Goal: Task Accomplishment & Management: Manage account settings

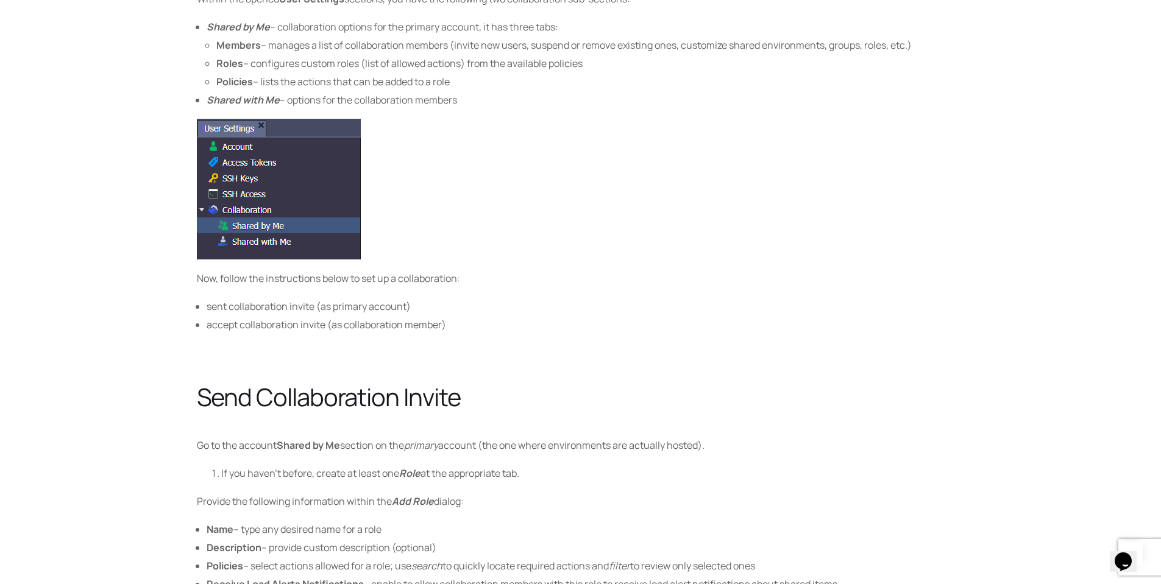
scroll to position [3948, 0]
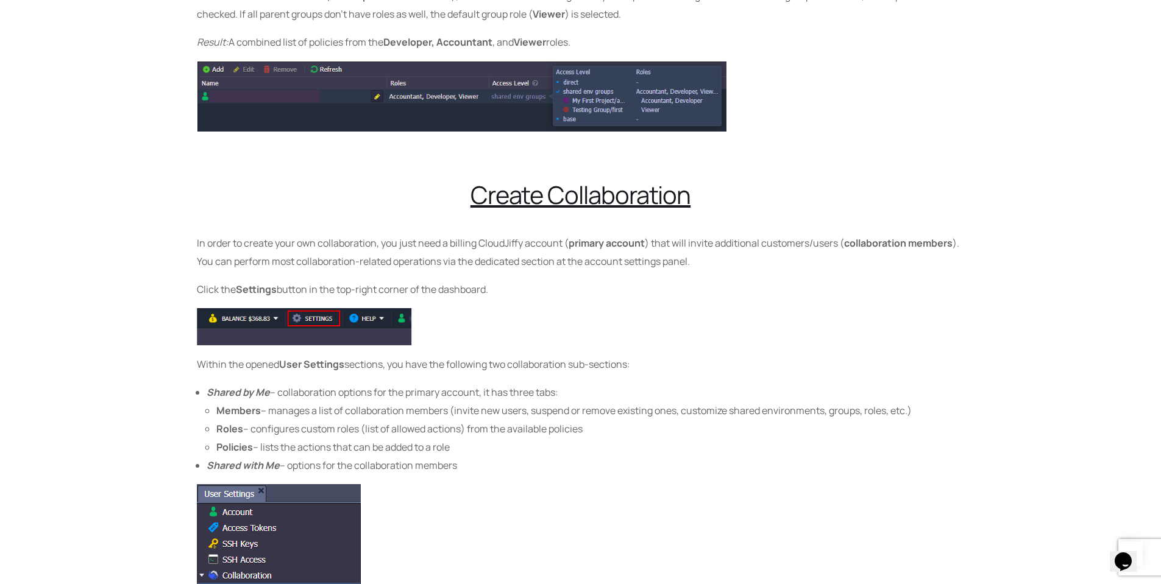
drag, startPoint x: 612, startPoint y: 218, endPoint x: 383, endPoint y: 181, distance: 232.7
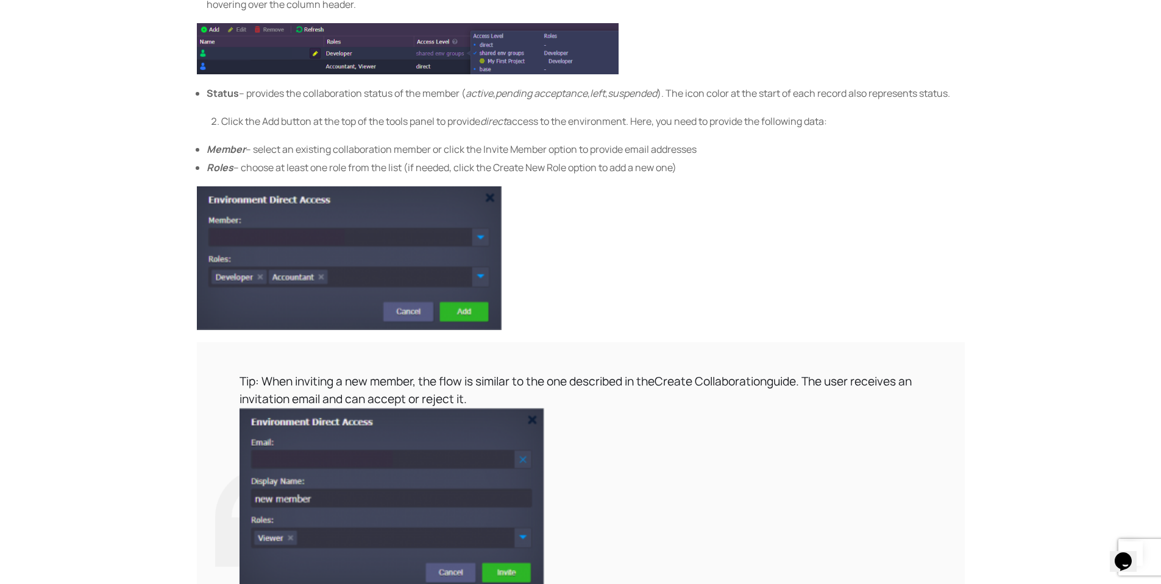
scroll to position [11625, 0]
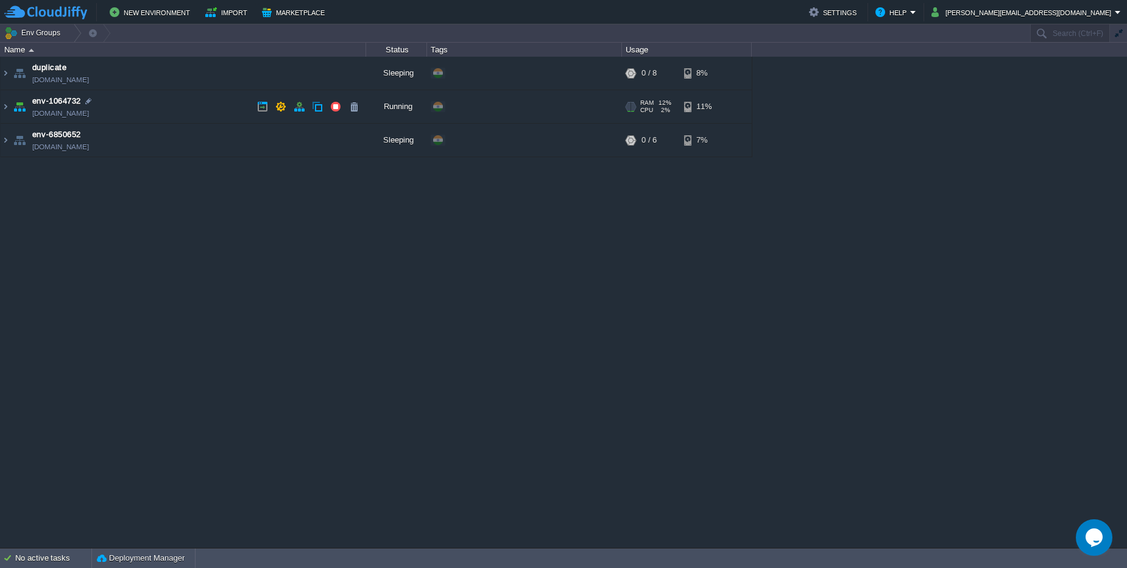
click at [138, 117] on td "env-1064732 [DOMAIN_NAME]" at bounding box center [184, 107] width 366 height 34
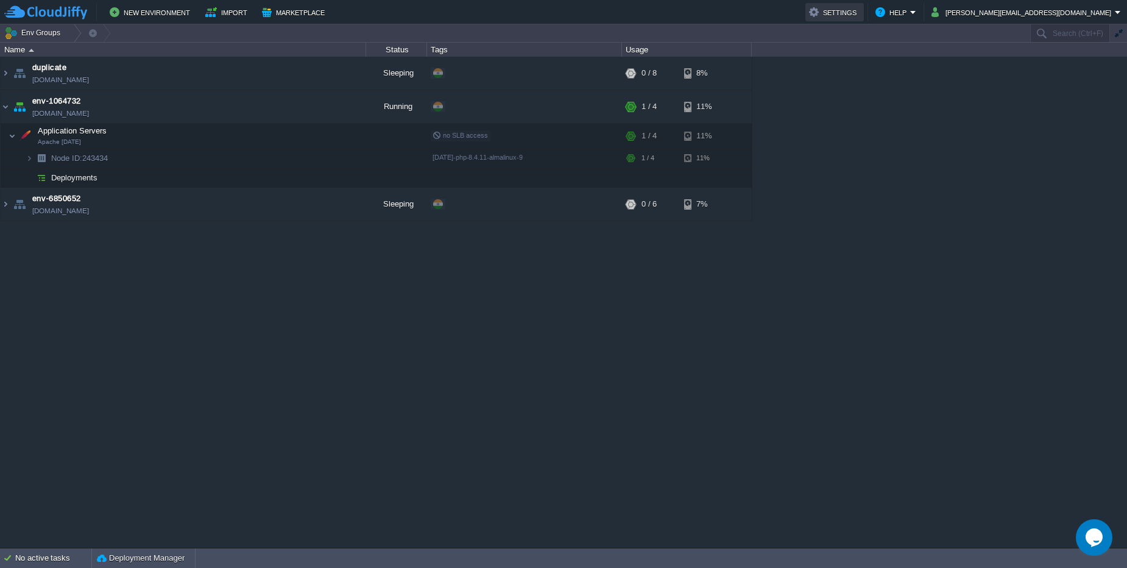
click at [860, 12] on button "Settings" at bounding box center [834, 12] width 51 height 15
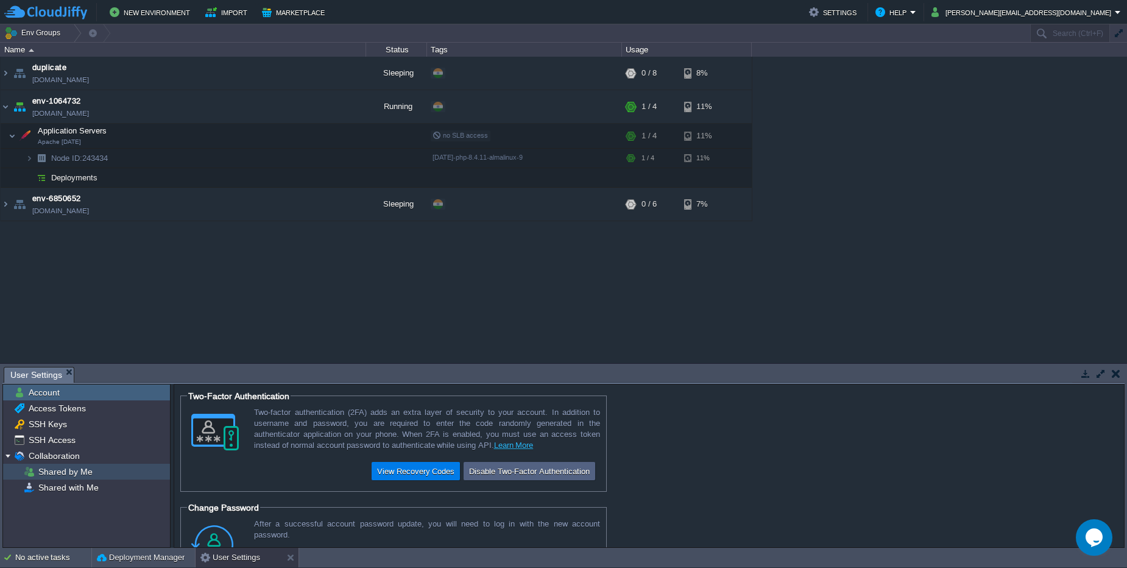
click at [78, 471] on span "Shared by Me" at bounding box center [65, 471] width 58 height 11
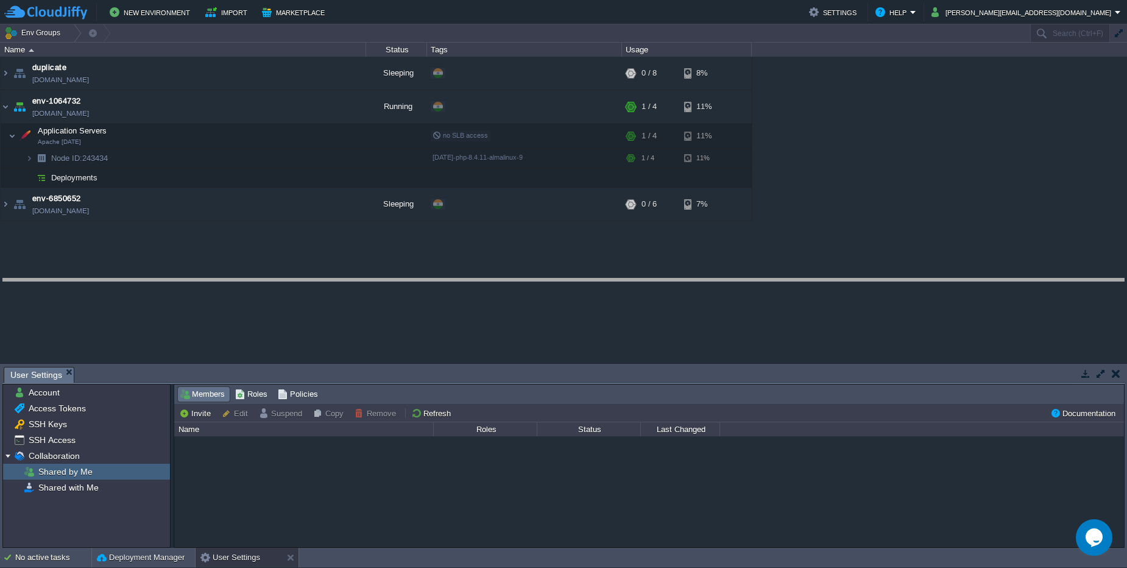
drag, startPoint x: 379, startPoint y: 373, endPoint x: 372, endPoint y: 285, distance: 88.6
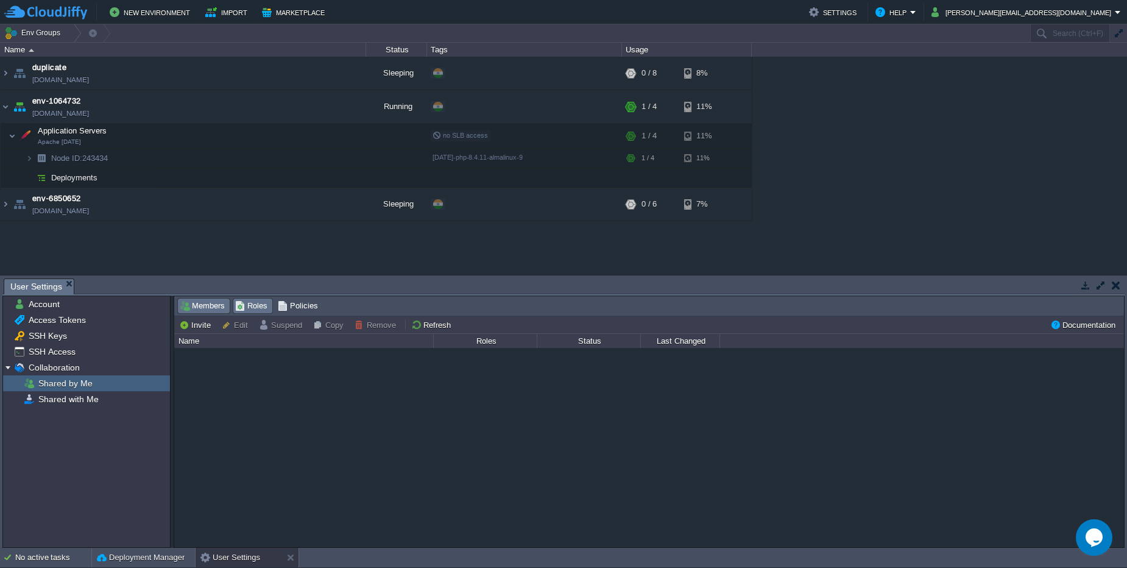
click at [263, 306] on span "Roles" at bounding box center [251, 305] width 32 height 13
click at [294, 305] on span "Policies" at bounding box center [298, 305] width 40 height 13
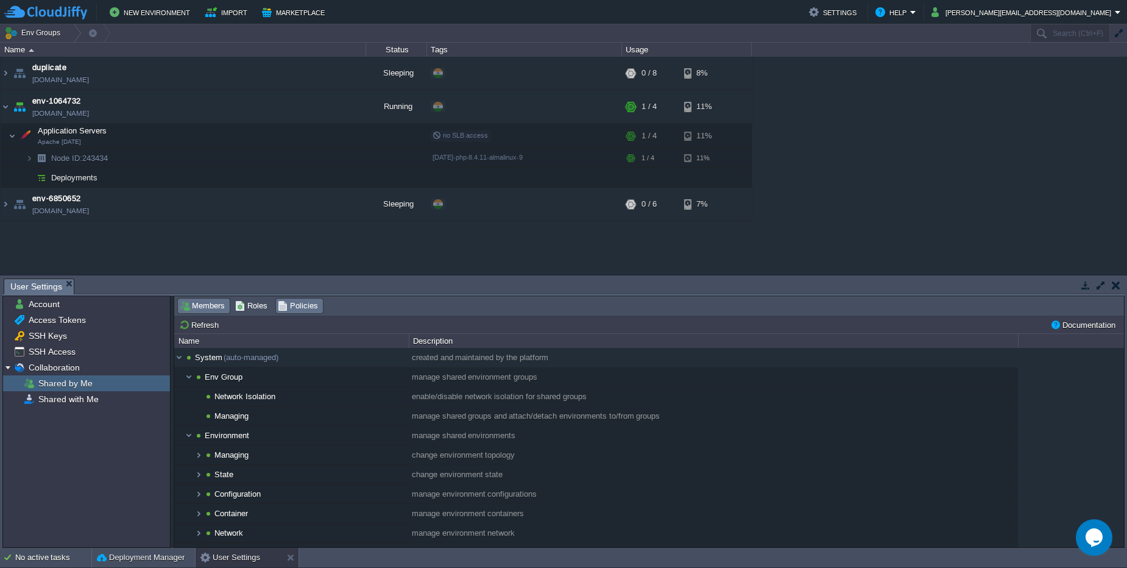
click at [209, 310] on span "Members" at bounding box center [202, 305] width 45 height 13
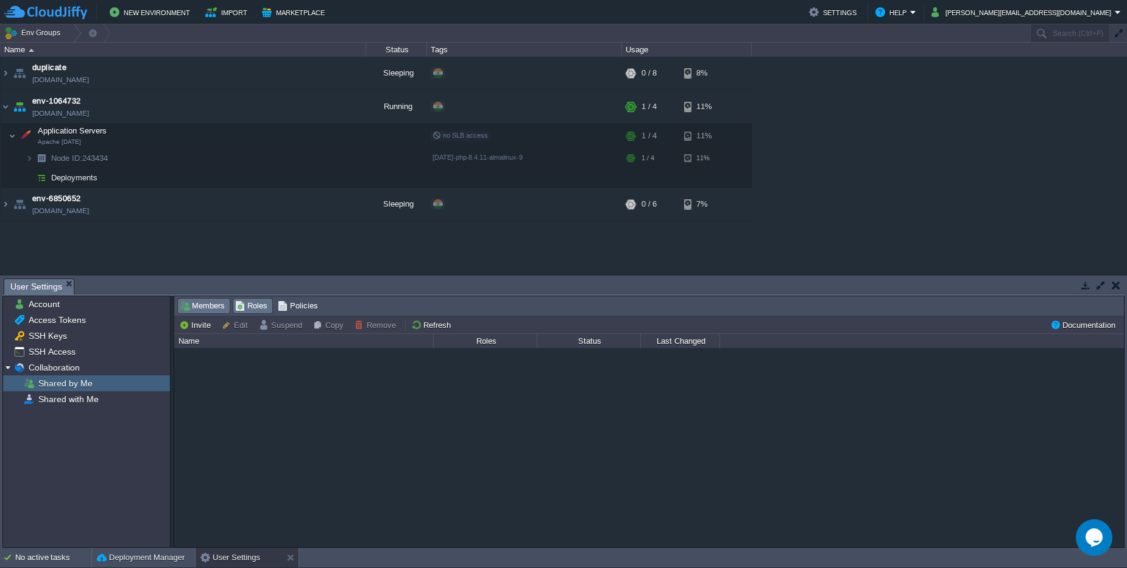
click at [238, 303] on span "Roles" at bounding box center [251, 305] width 32 height 13
click at [300, 303] on span "Policies" at bounding box center [298, 305] width 40 height 13
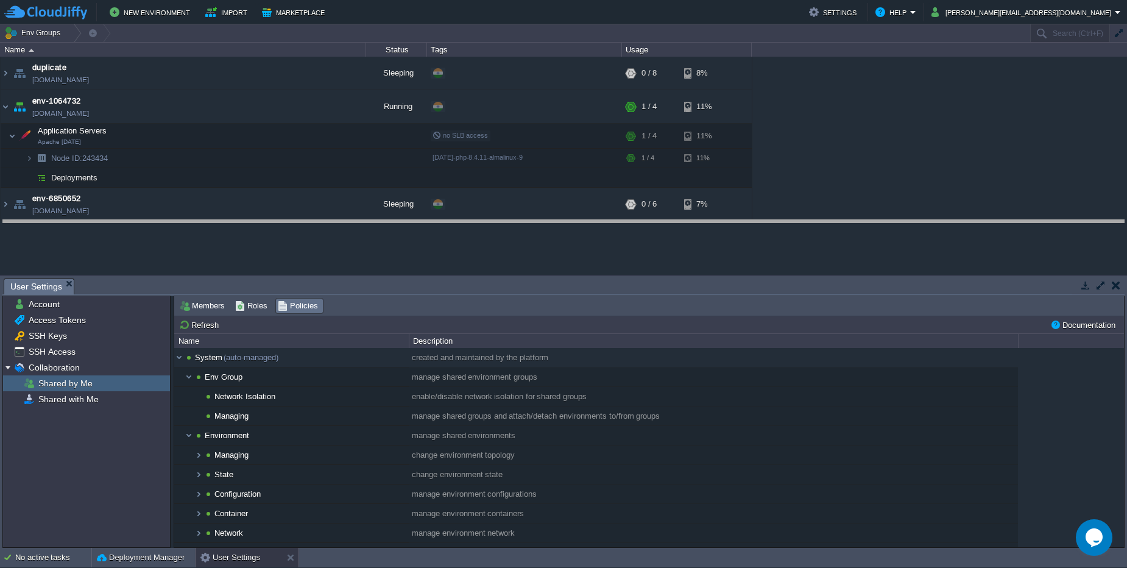
drag, startPoint x: 562, startPoint y: 287, endPoint x: 553, endPoint y: 228, distance: 59.2
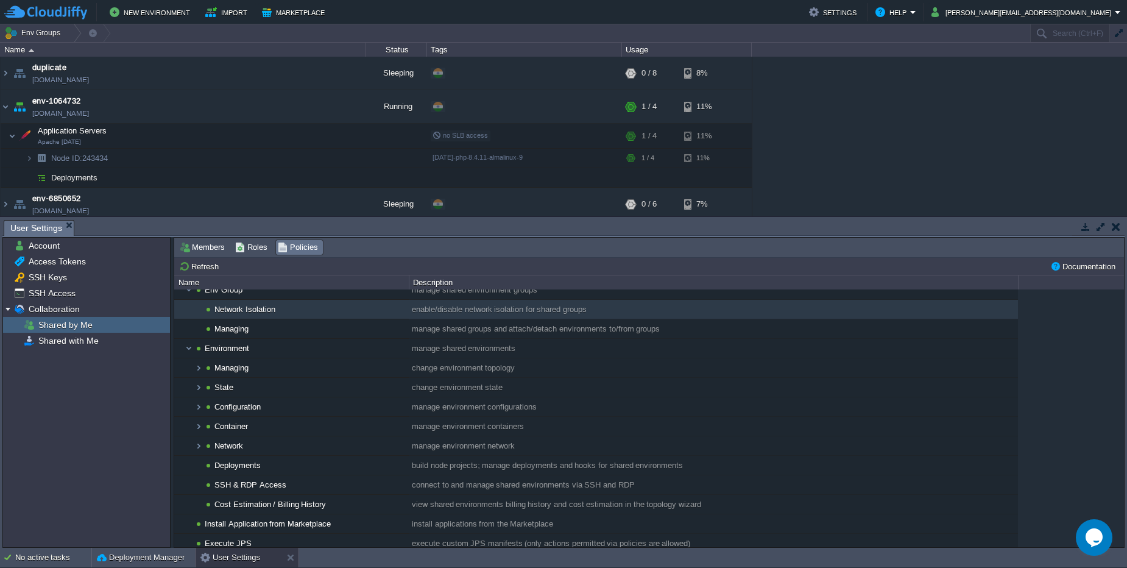
scroll to position [54, 0]
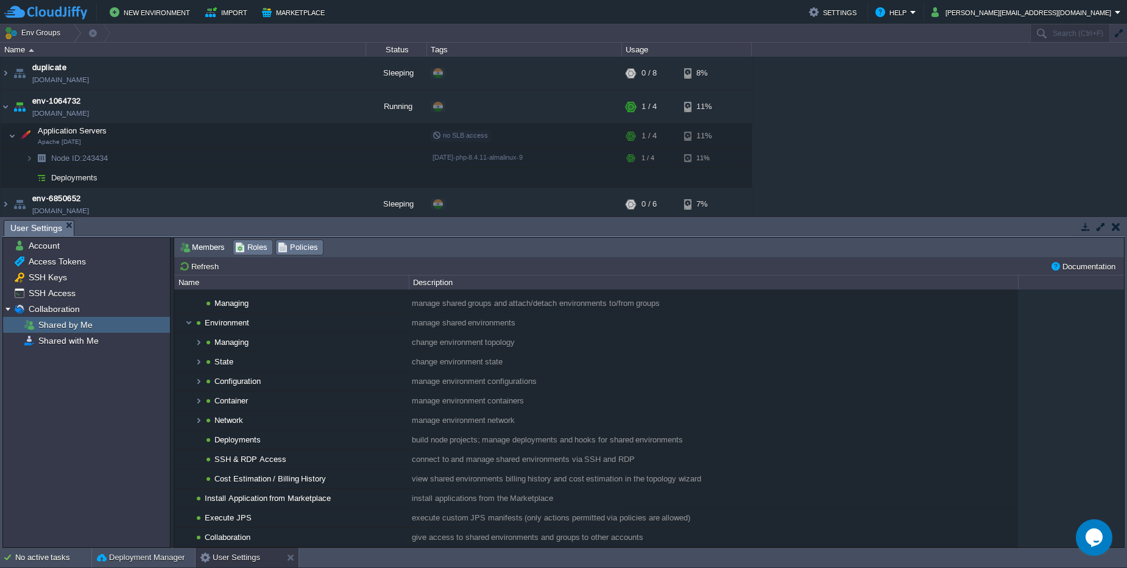
click at [244, 247] on span "Roles" at bounding box center [251, 247] width 32 height 13
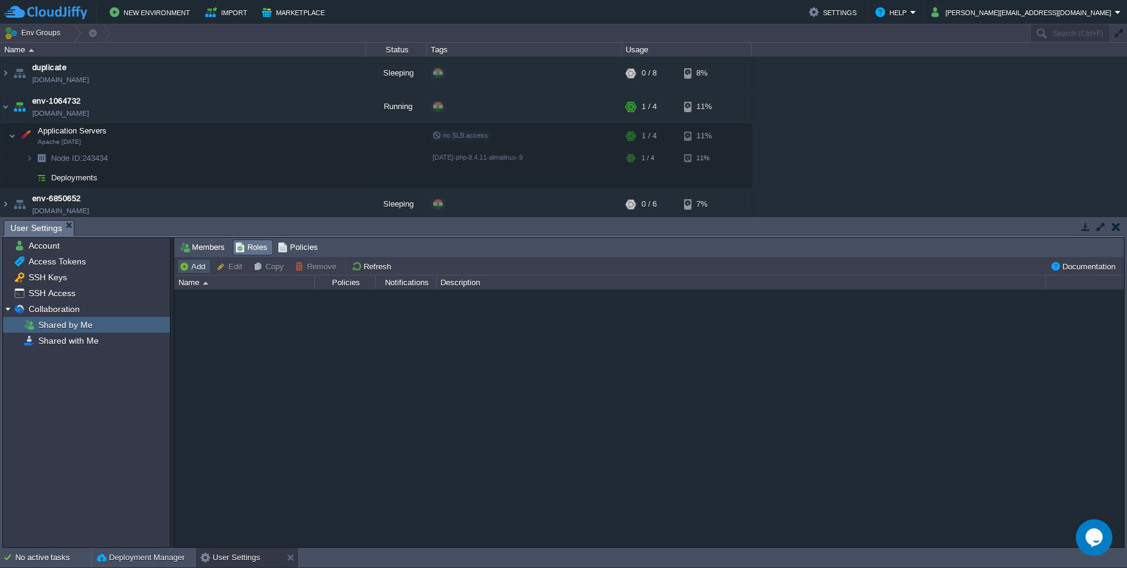
click at [196, 267] on button "Add" at bounding box center [194, 266] width 30 height 11
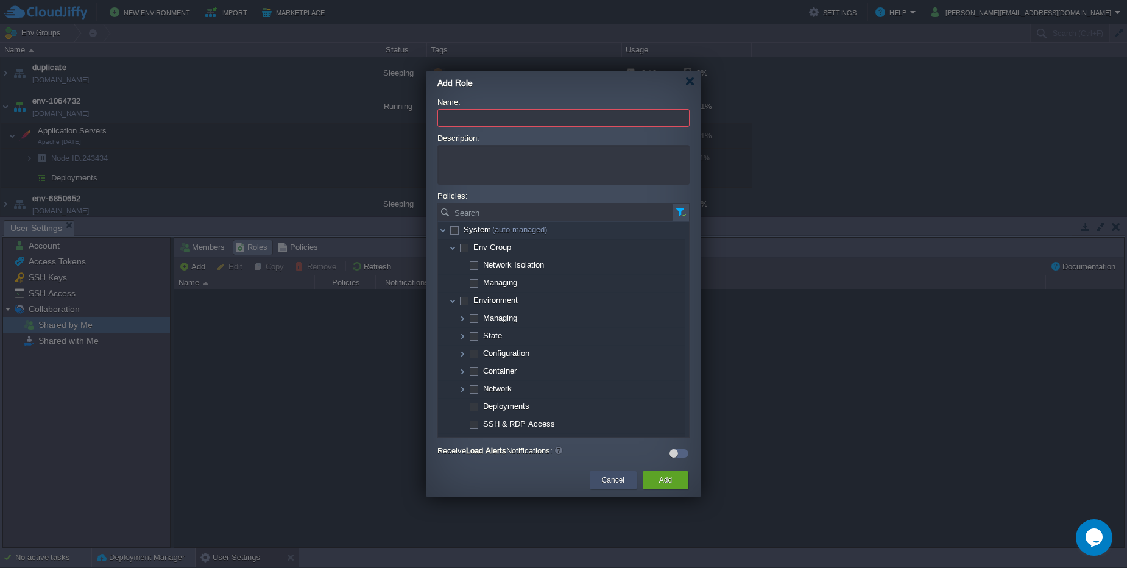
click at [607, 479] on button "Cancel" at bounding box center [613, 480] width 23 height 12
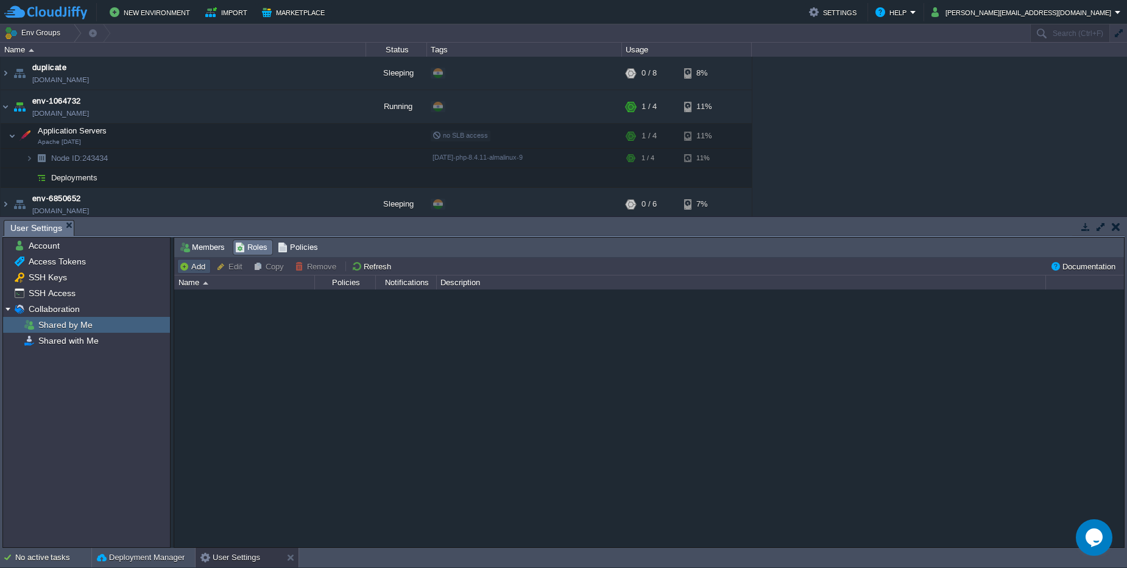
click at [200, 263] on button "Add" at bounding box center [194, 266] width 30 height 11
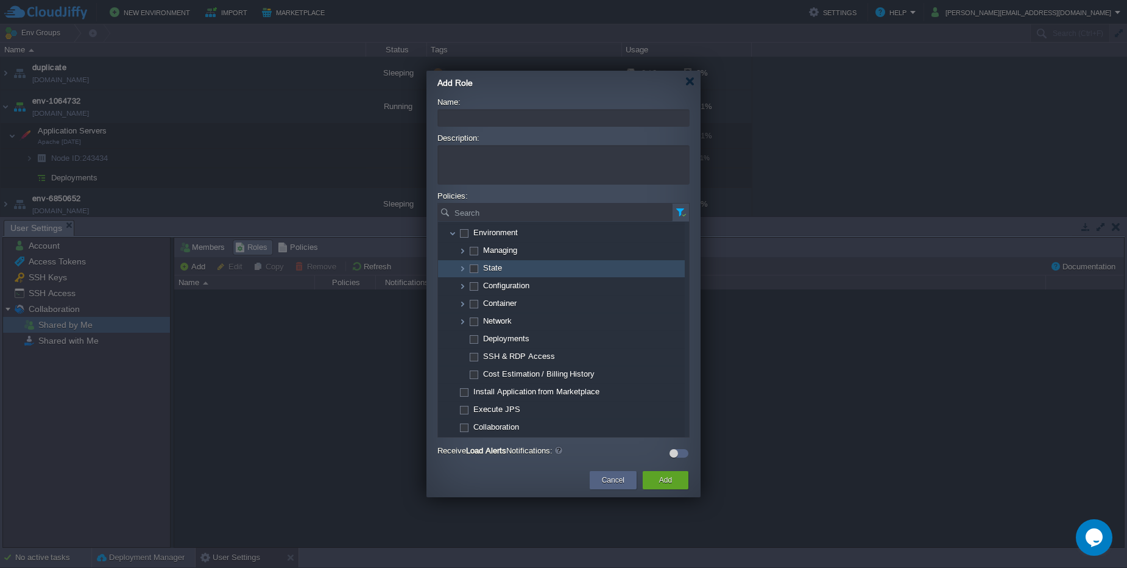
scroll to position [0, 0]
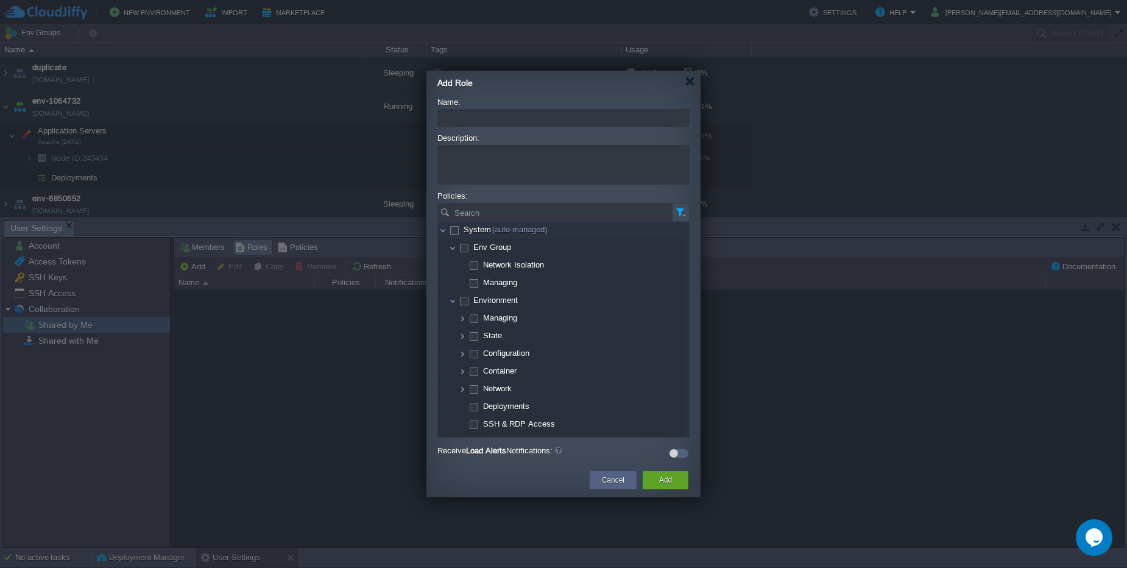
click at [608, 487] on div "Cancel" at bounding box center [613, 480] width 29 height 18
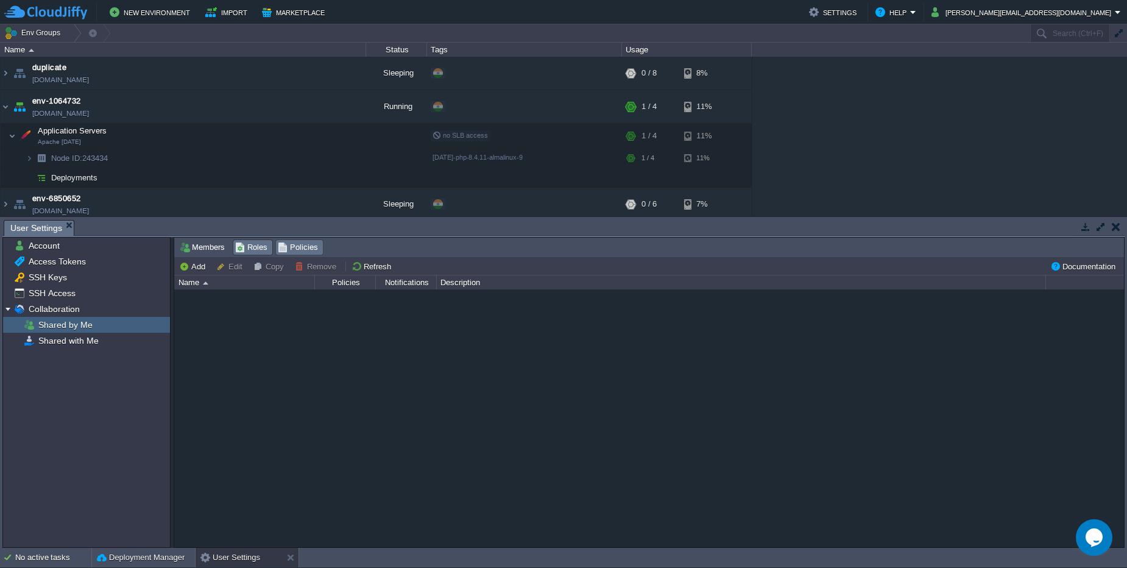
click at [298, 253] on span "Policies" at bounding box center [298, 247] width 40 height 13
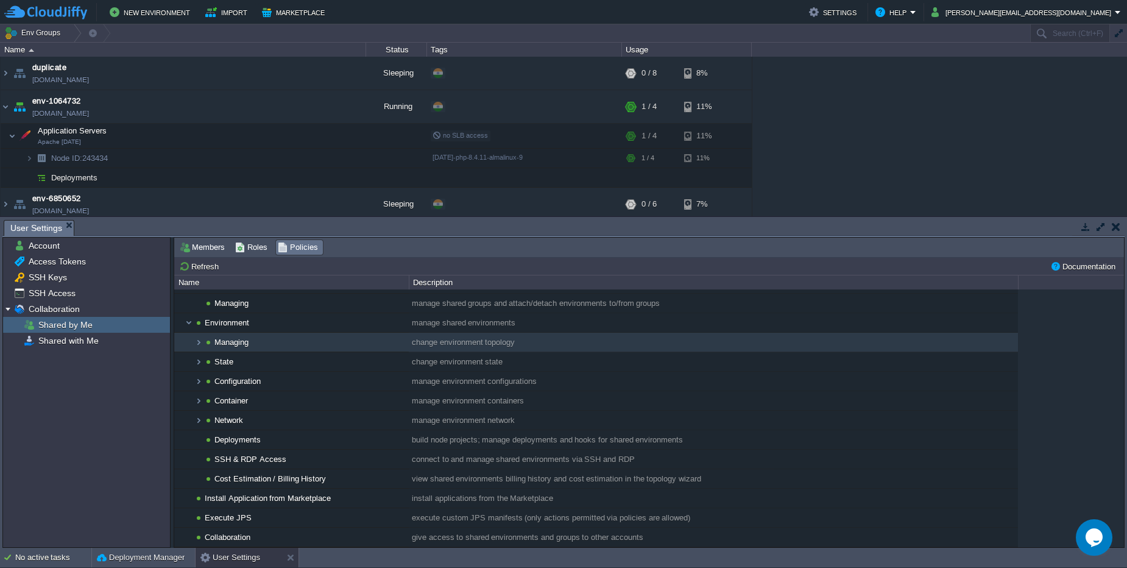
click at [264, 340] on td "Managing" at bounding box center [291, 342] width 235 height 19
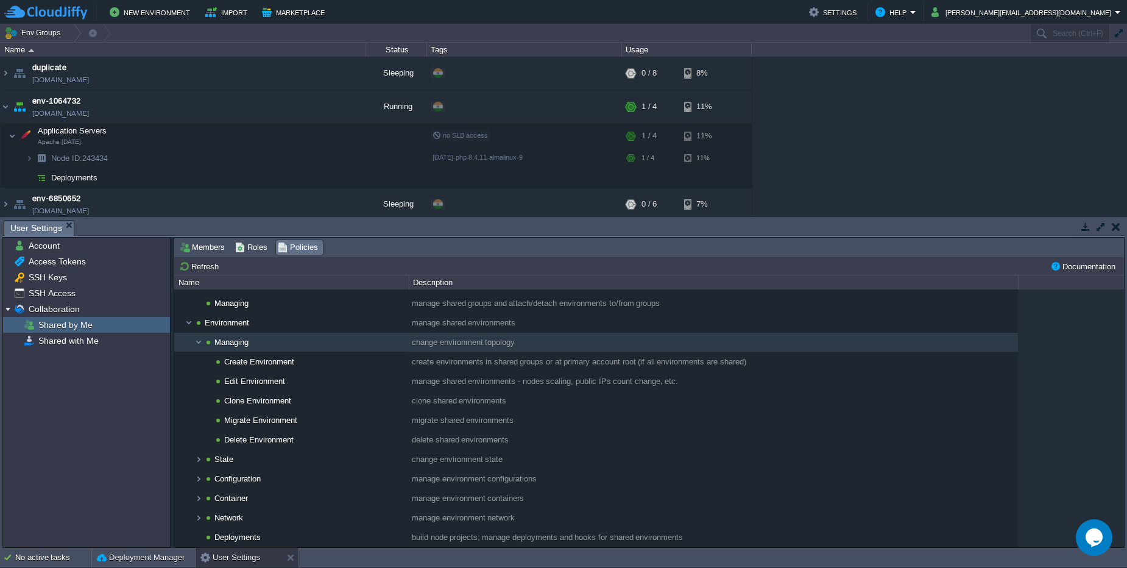
click at [264, 339] on td "Managing" at bounding box center [291, 342] width 235 height 19
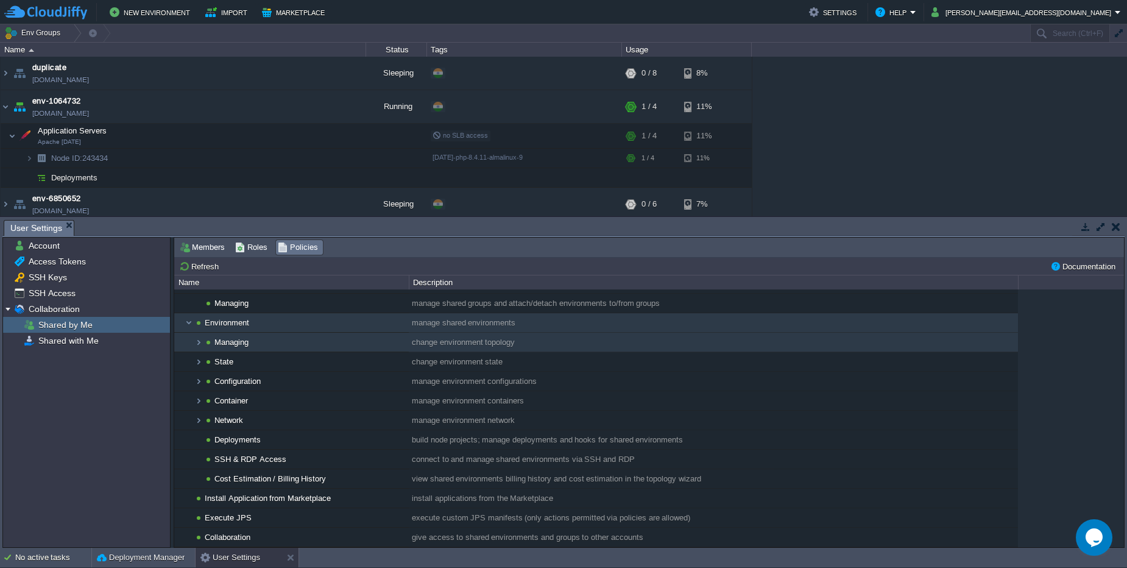
click at [263, 330] on td "Environment" at bounding box center [291, 322] width 235 height 19
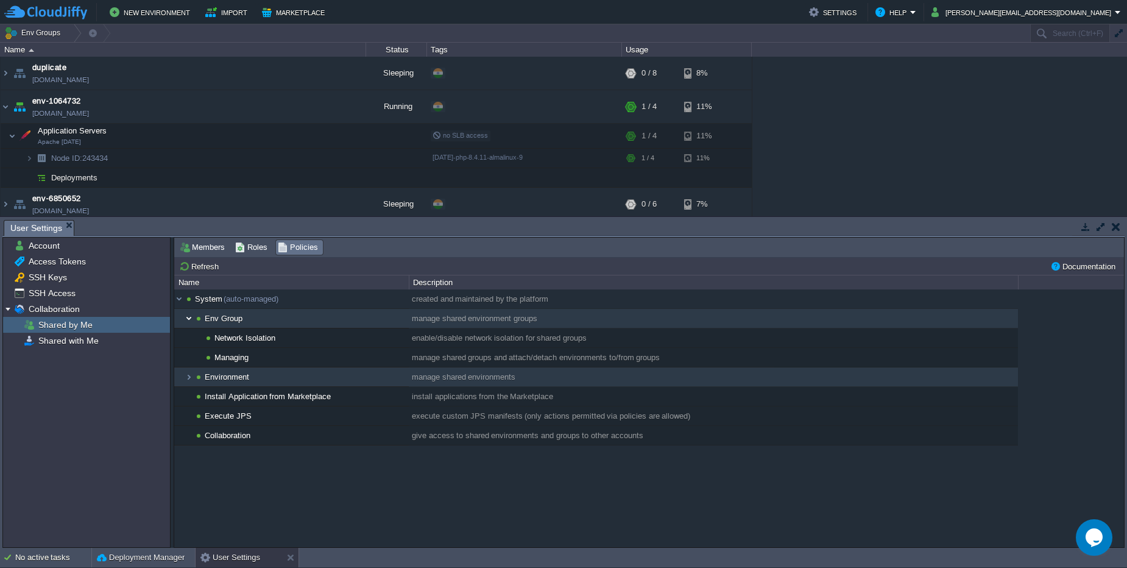
click at [185, 317] on img at bounding box center [189, 318] width 10 height 19
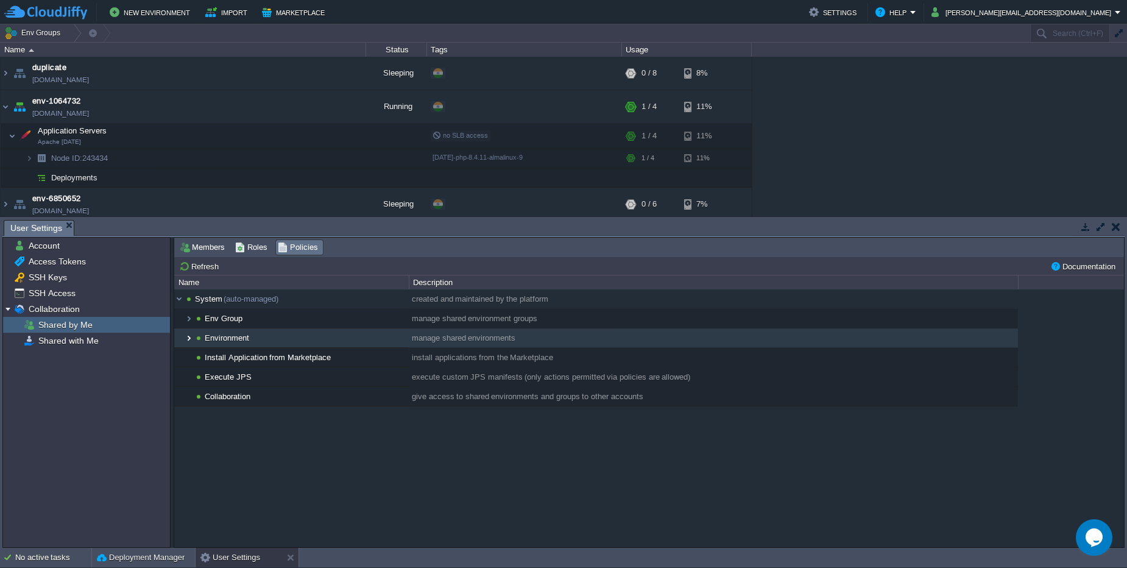
click at [188, 334] on img at bounding box center [189, 337] width 10 height 19
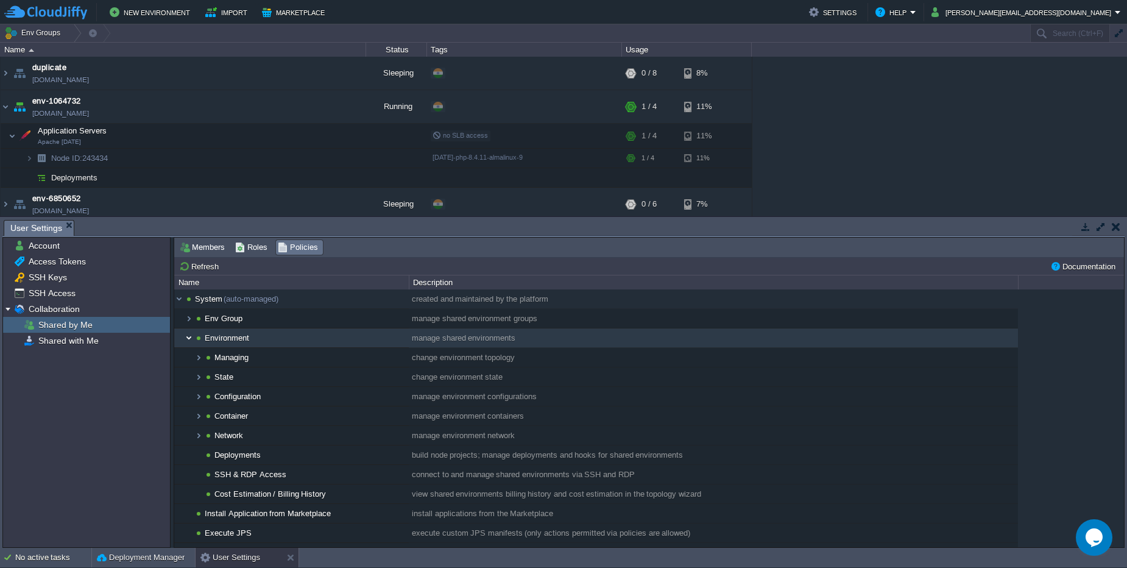
click at [188, 336] on img at bounding box center [189, 337] width 10 height 19
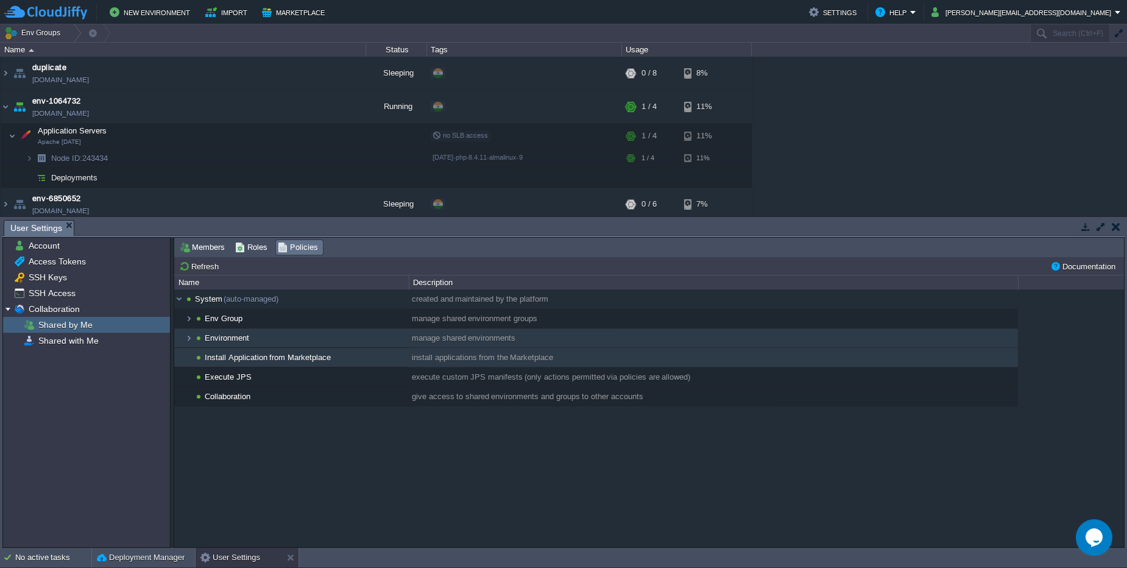
click at [300, 364] on td "Install Application from Marketplace" at bounding box center [291, 357] width 235 height 19
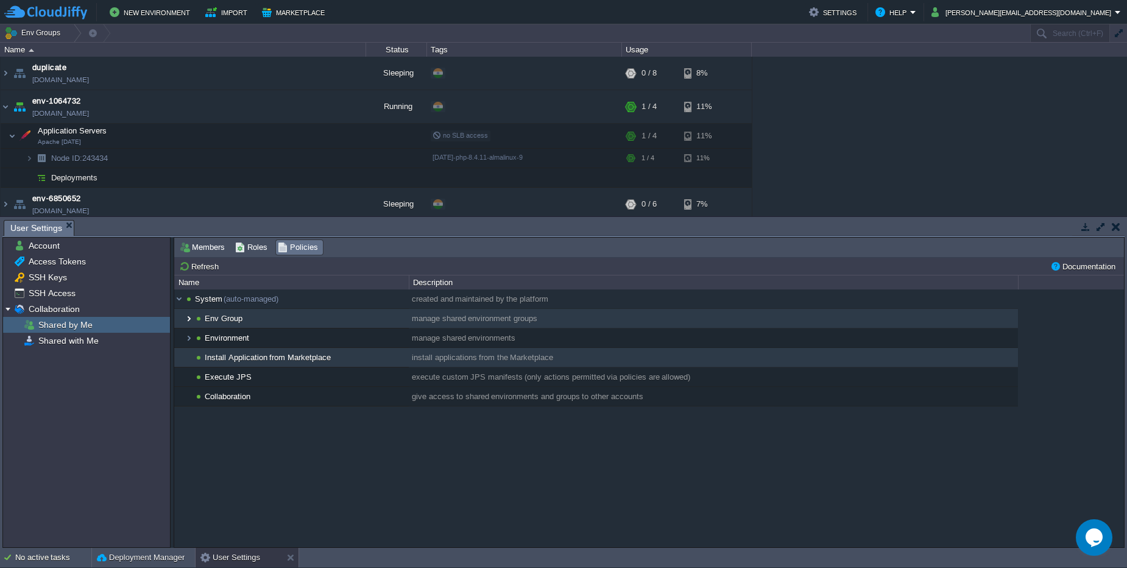
click at [189, 322] on img at bounding box center [189, 318] width 10 height 19
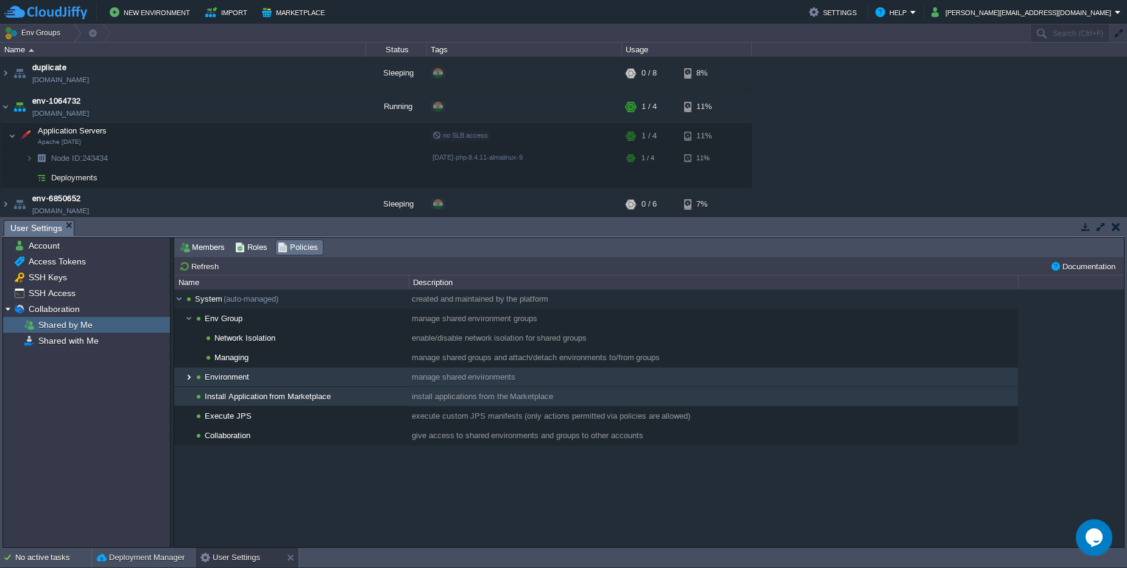
click at [188, 377] on img at bounding box center [189, 376] width 10 height 19
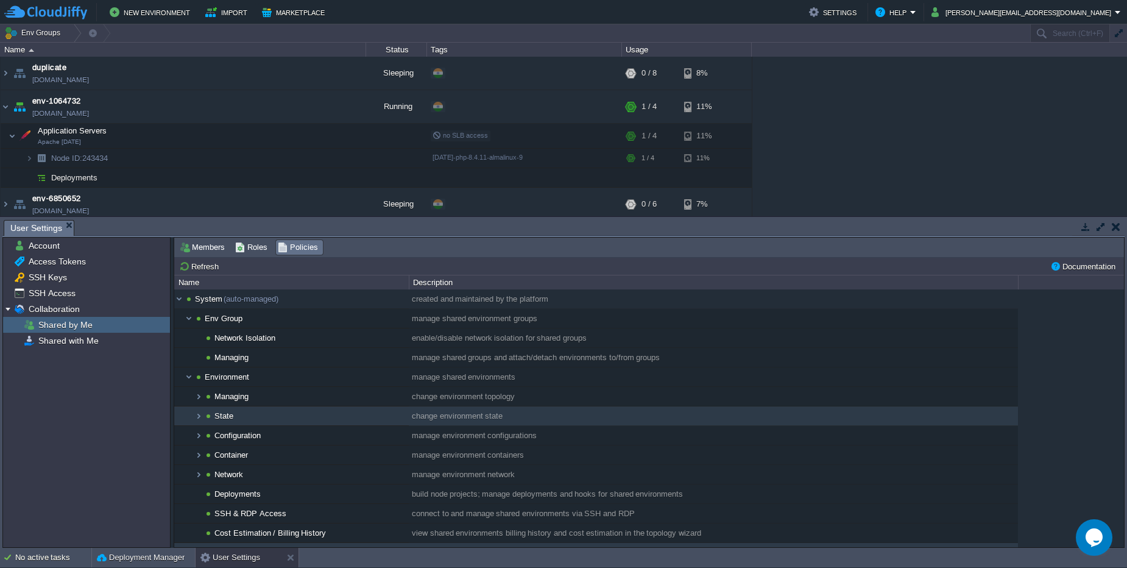
scroll to position [54, 0]
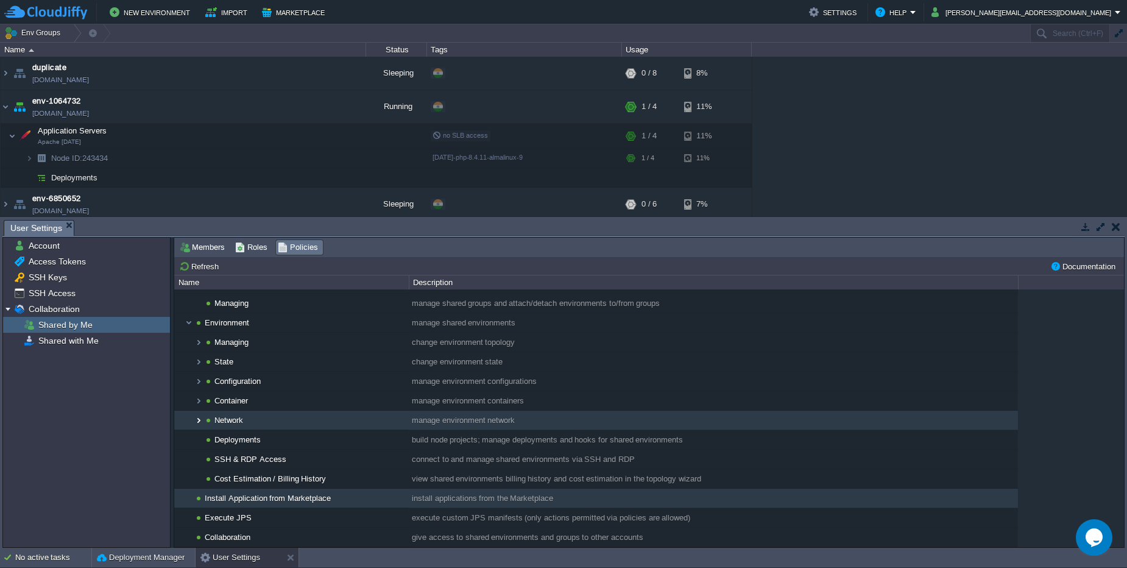
click at [202, 425] on img at bounding box center [199, 420] width 10 height 19
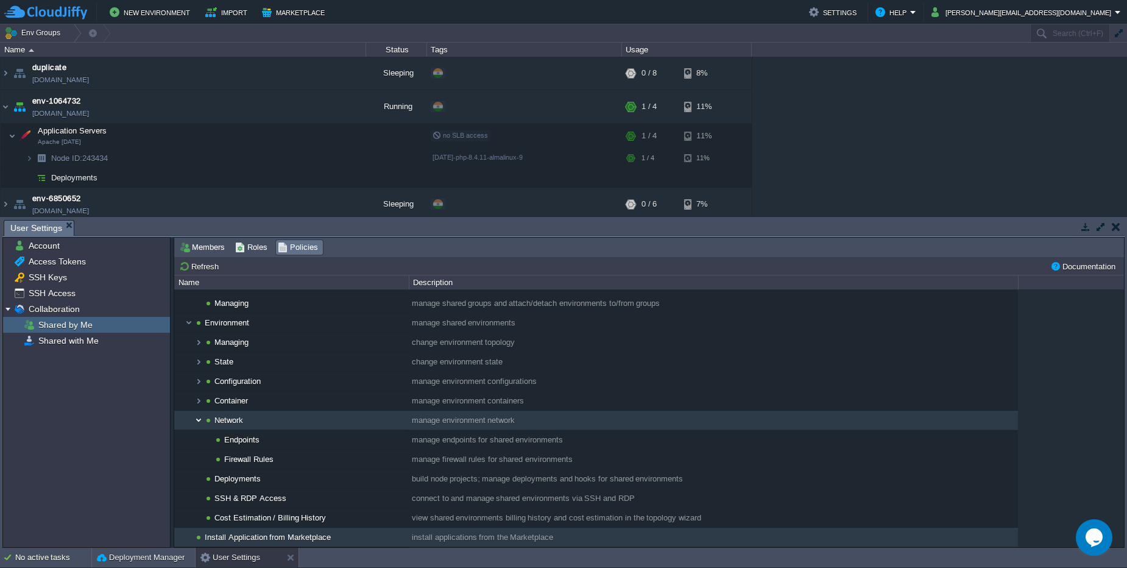
click at [202, 425] on img at bounding box center [199, 420] width 10 height 19
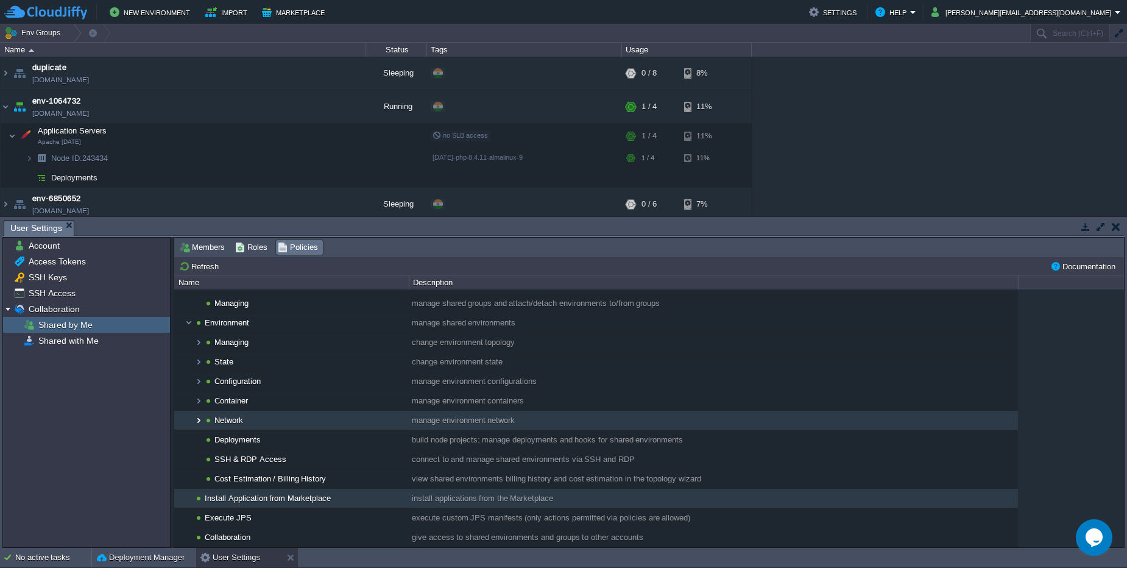
click at [199, 422] on img at bounding box center [199, 420] width 10 height 19
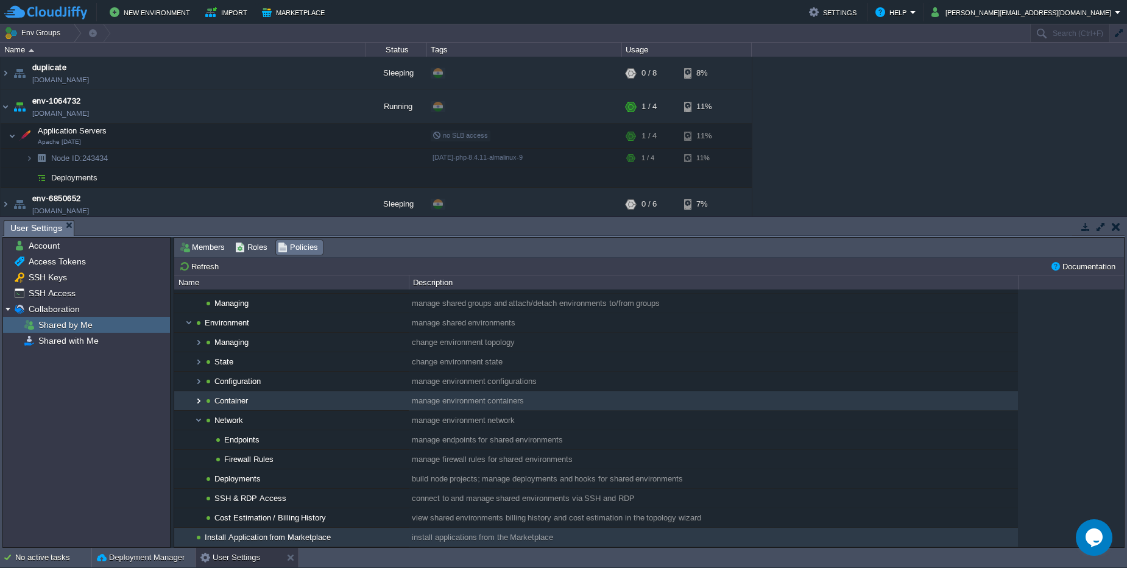
click at [201, 403] on img at bounding box center [199, 400] width 10 height 19
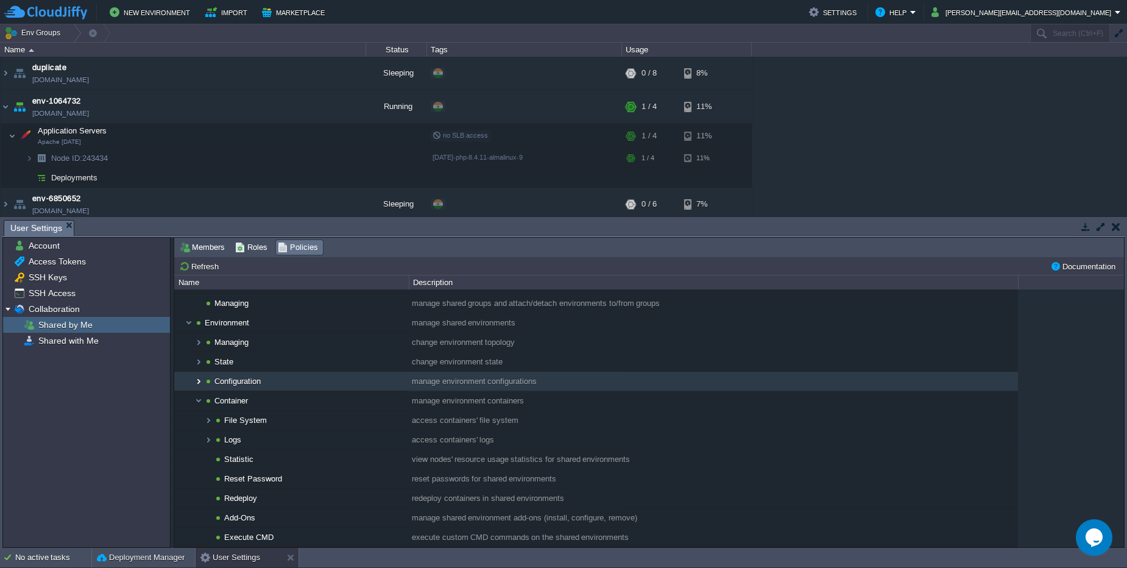
click at [201, 390] on img at bounding box center [199, 381] width 10 height 19
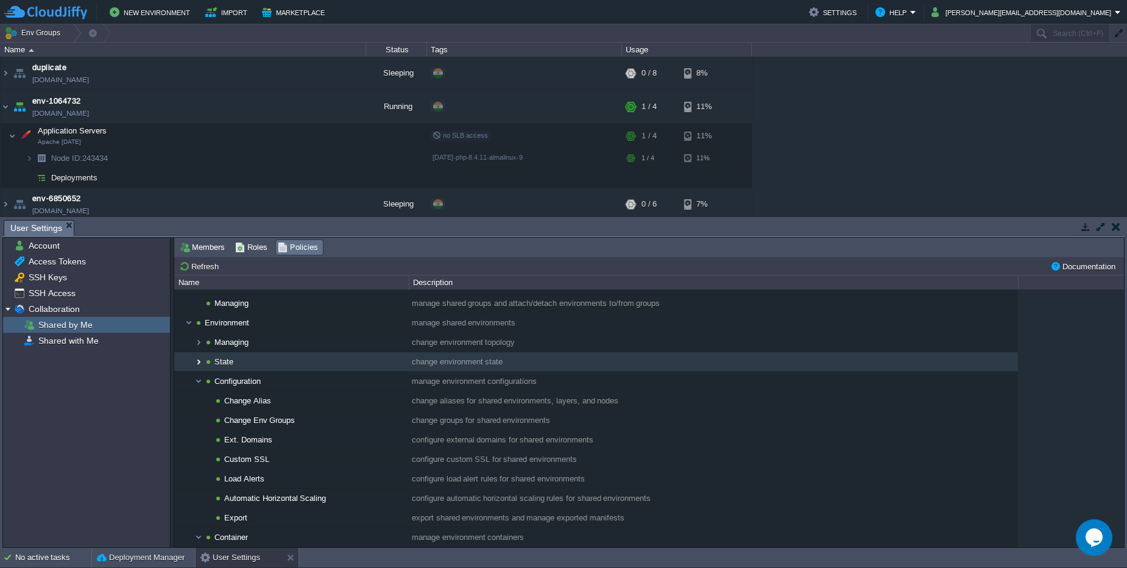
click at [201, 364] on img at bounding box center [199, 361] width 10 height 19
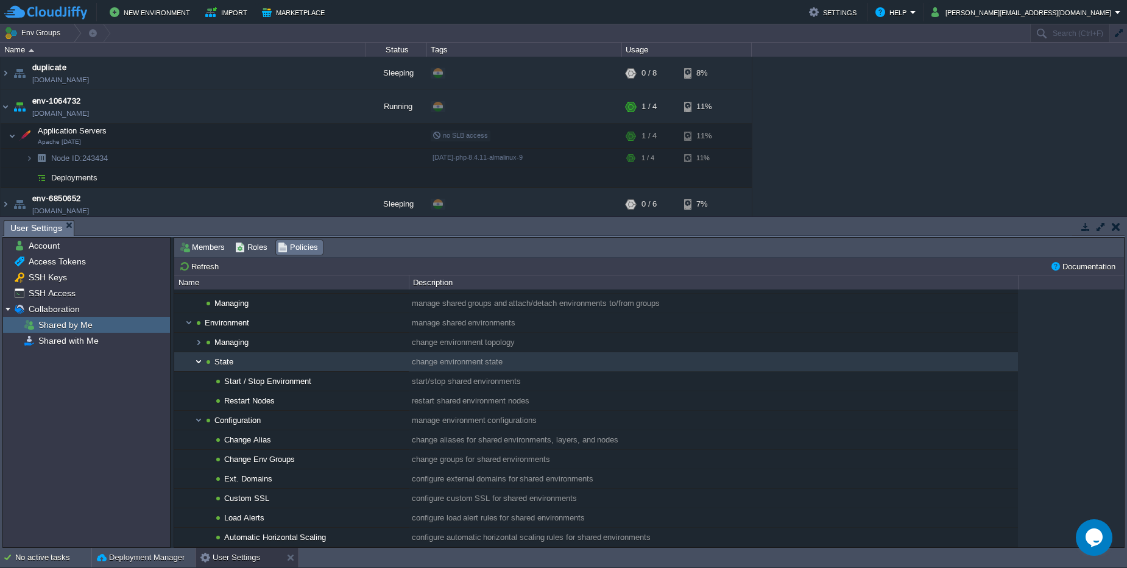
click at [201, 352] on img at bounding box center [199, 361] width 10 height 19
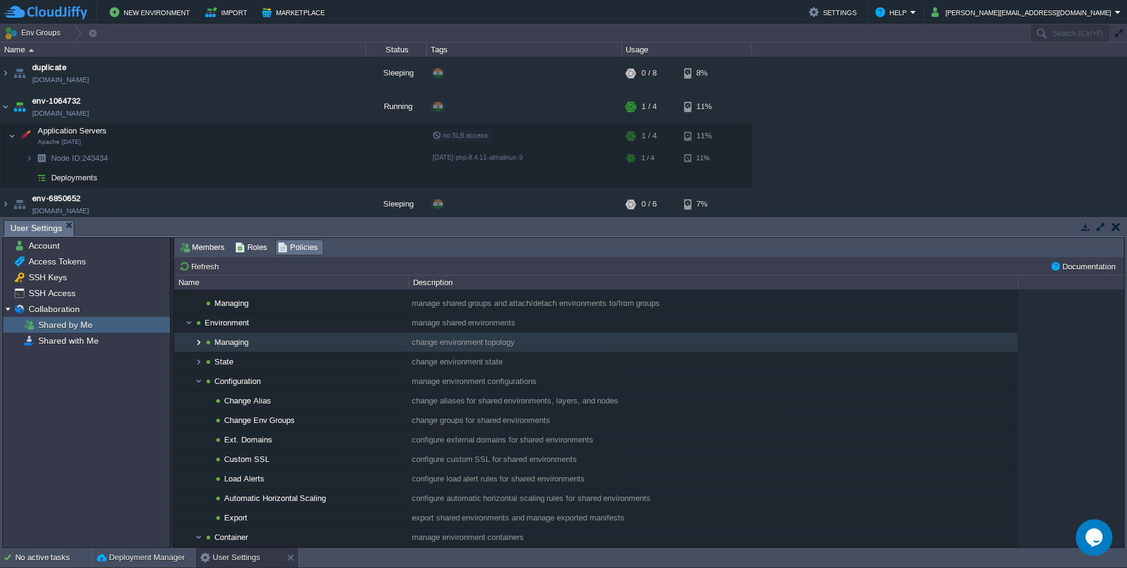
click at [201, 349] on img at bounding box center [199, 342] width 10 height 19
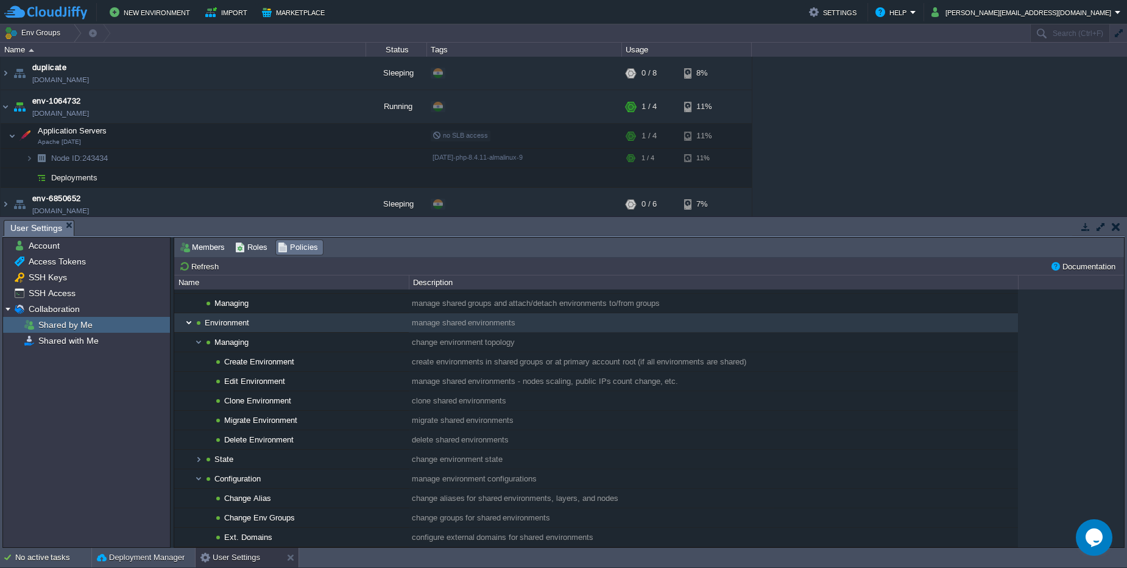
click at [191, 327] on img at bounding box center [189, 322] width 10 height 19
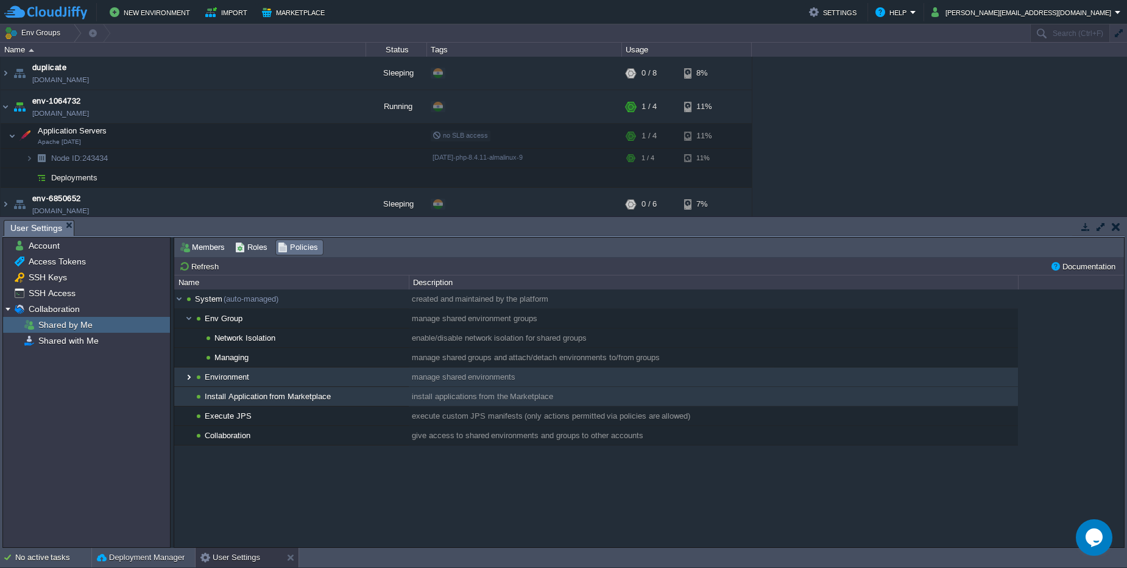
click at [190, 380] on img at bounding box center [189, 376] width 10 height 19
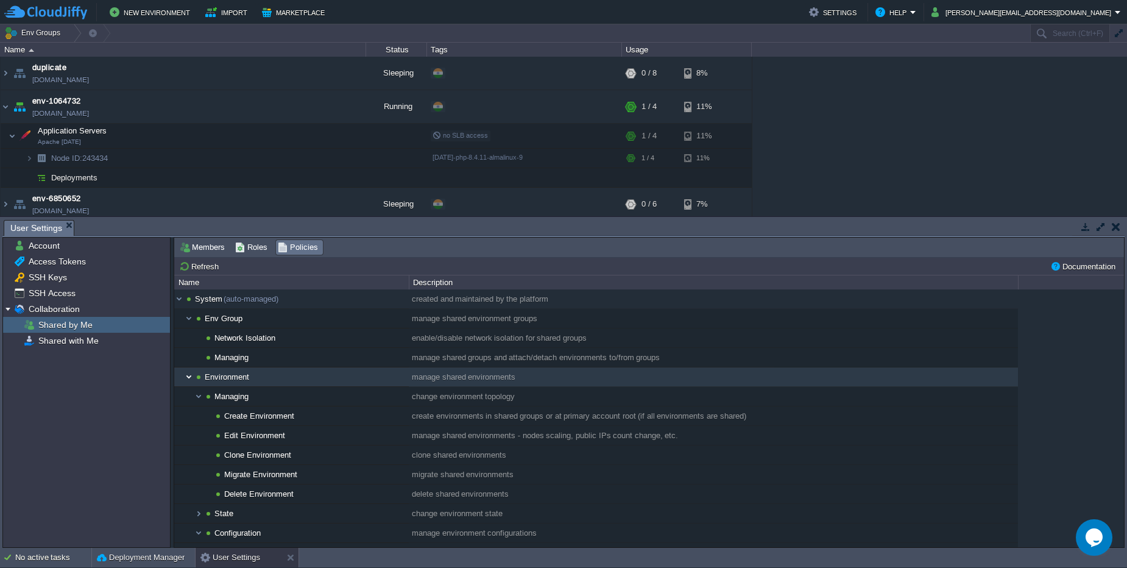
click at [190, 380] on img at bounding box center [189, 376] width 10 height 19
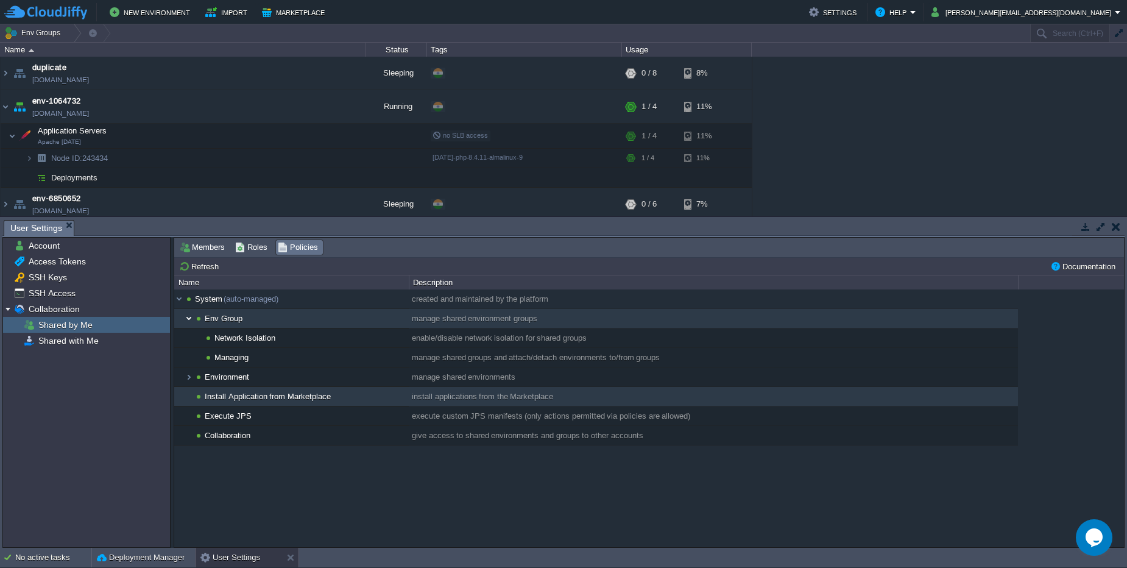
click at [186, 322] on img at bounding box center [189, 318] width 10 height 19
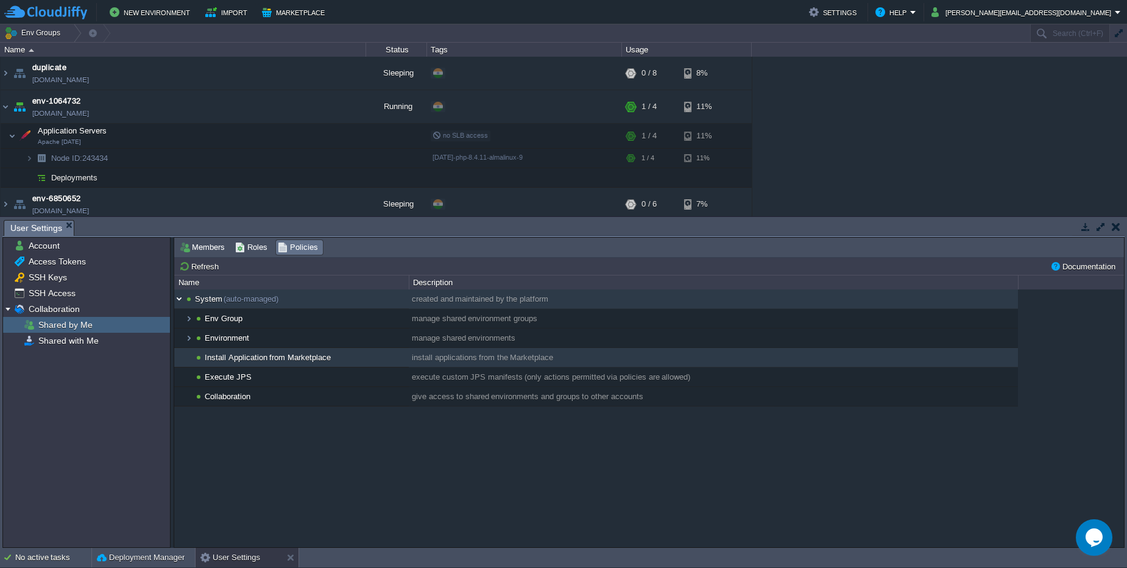
click at [182, 303] on img at bounding box center [179, 298] width 10 height 19
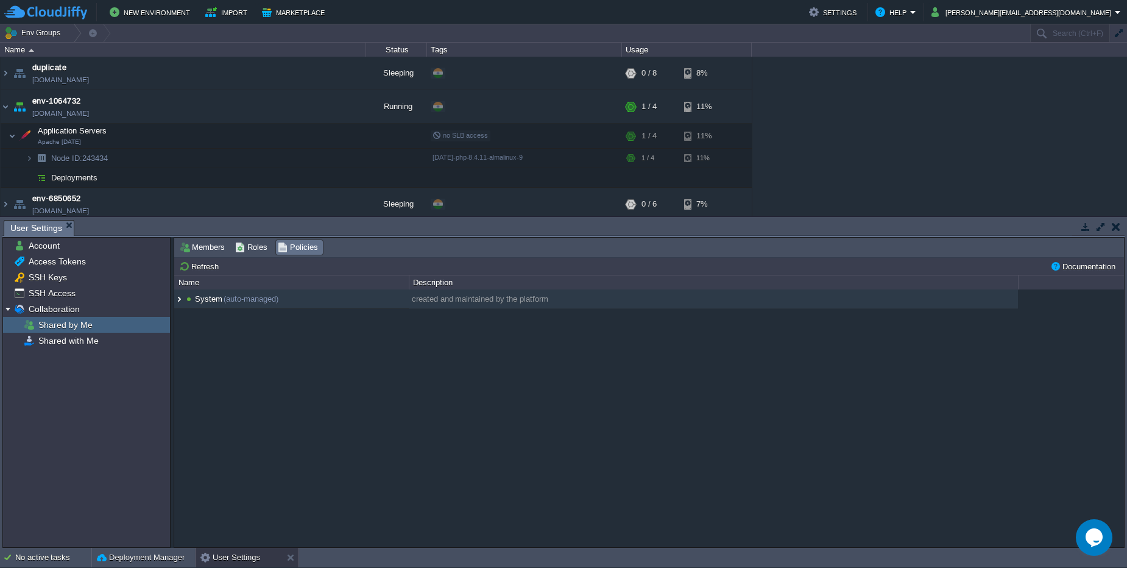
click at [182, 303] on img at bounding box center [179, 298] width 10 height 19
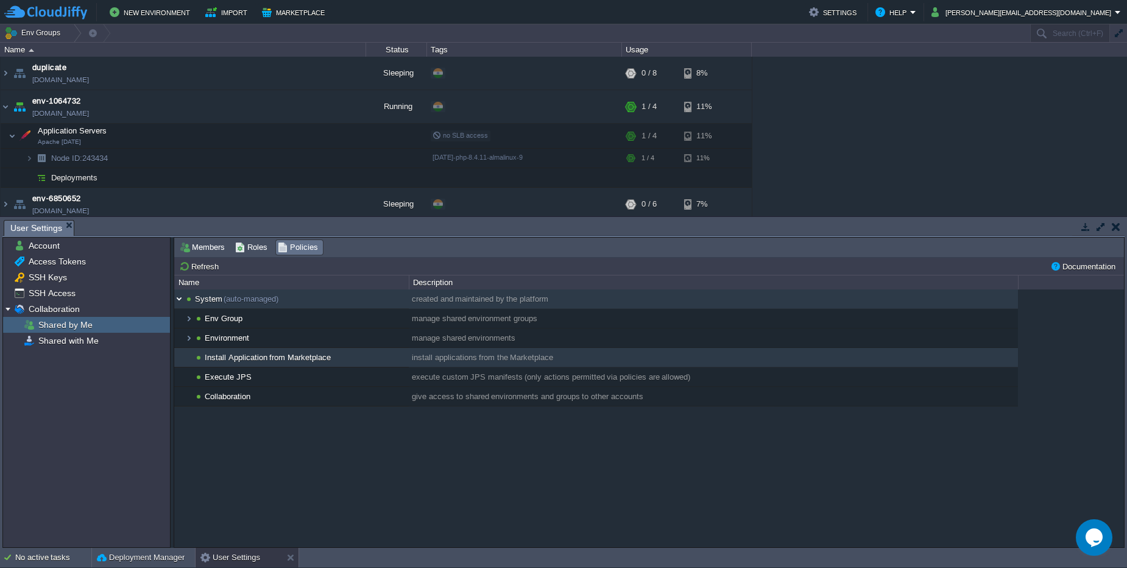
click at [182, 303] on img at bounding box center [179, 298] width 10 height 19
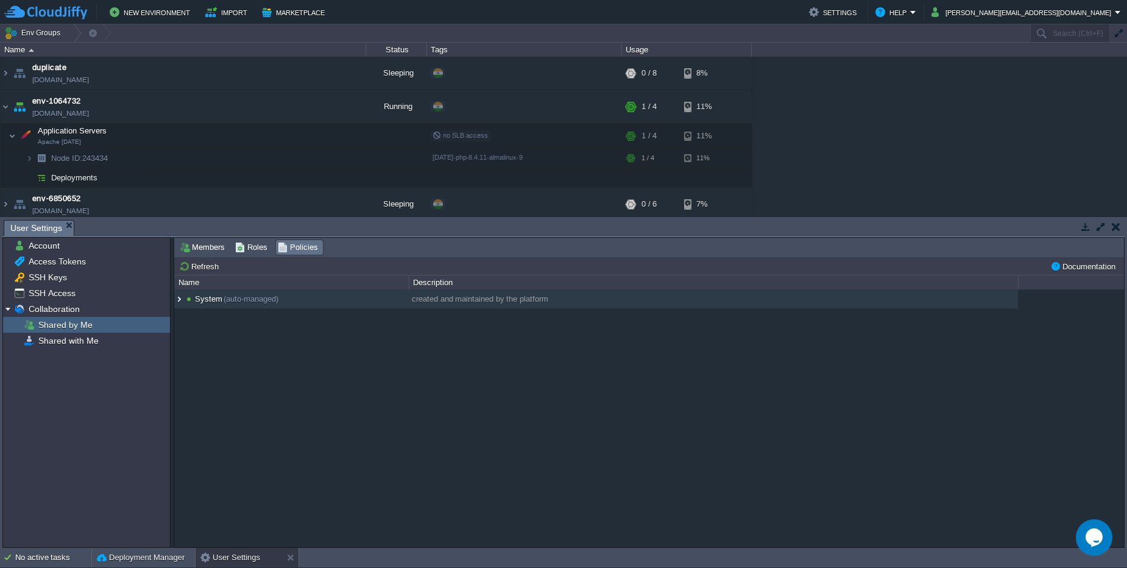
click at [182, 303] on img at bounding box center [179, 298] width 10 height 19
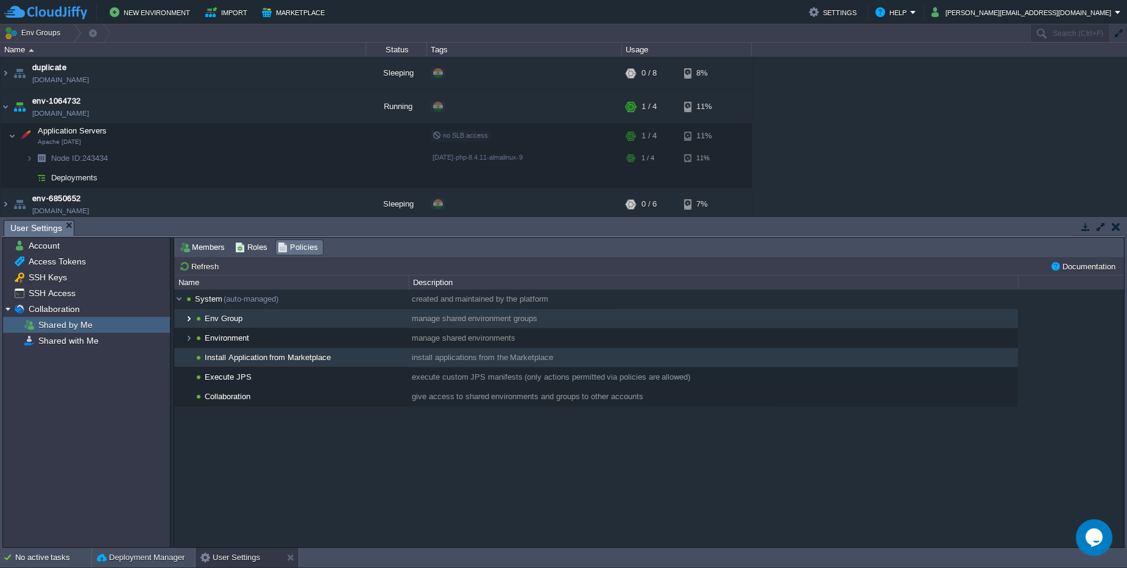
click at [190, 320] on img at bounding box center [189, 318] width 10 height 19
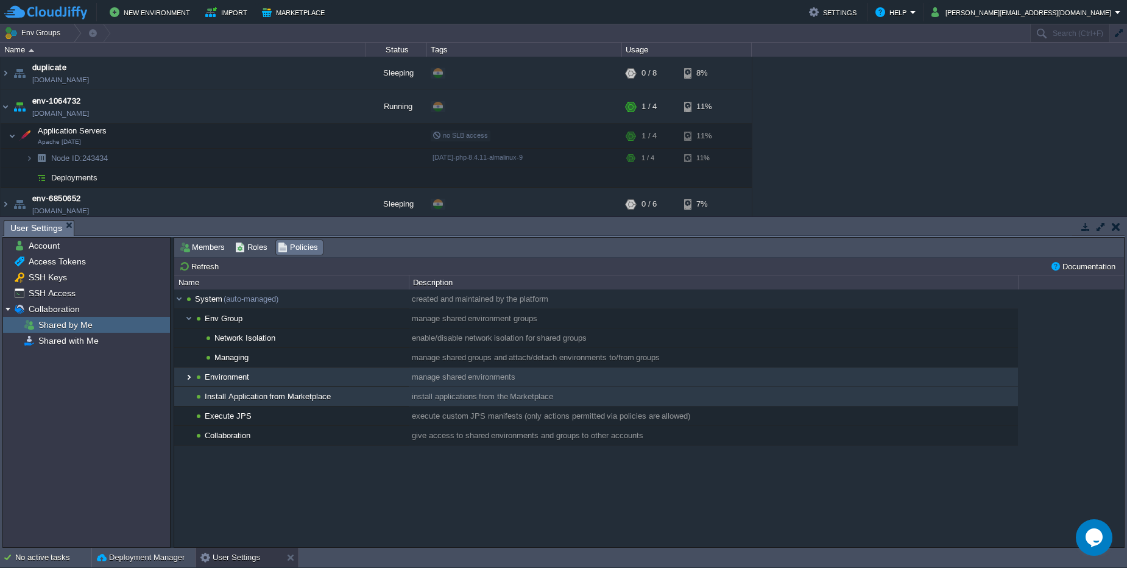
click at [186, 378] on img at bounding box center [189, 376] width 10 height 19
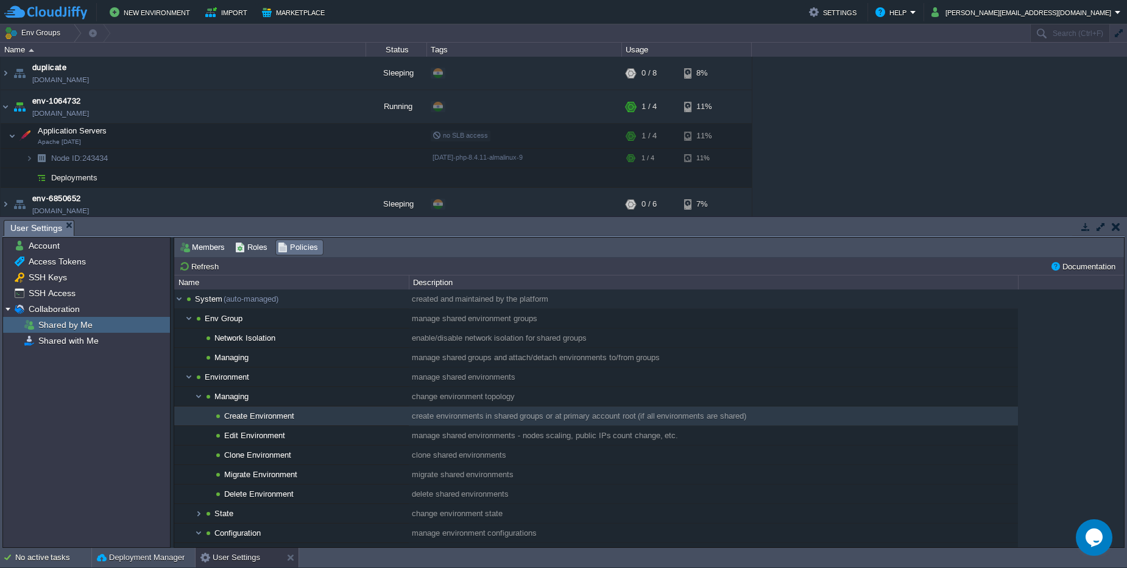
click at [235, 416] on span "Create Environment" at bounding box center [259, 416] width 73 height 10
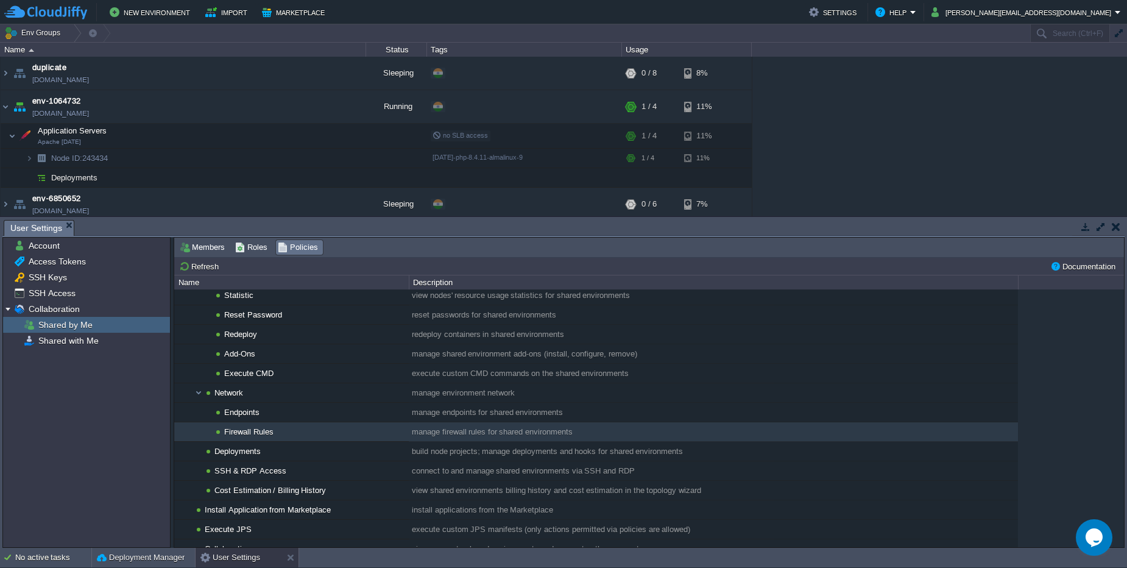
scroll to position [464, 0]
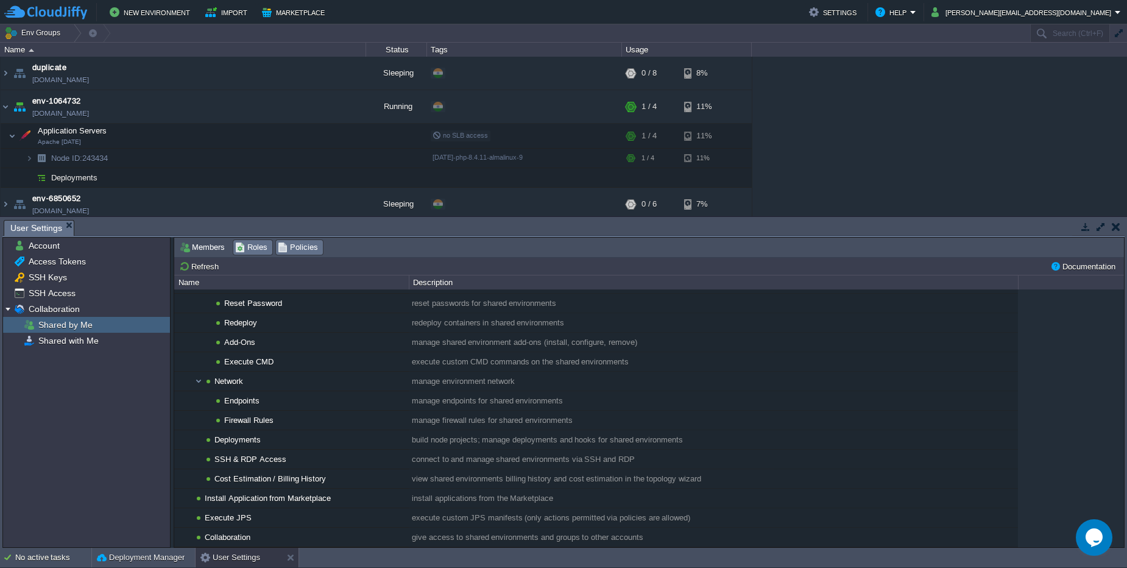
click at [251, 247] on span "Roles" at bounding box center [251, 247] width 32 height 13
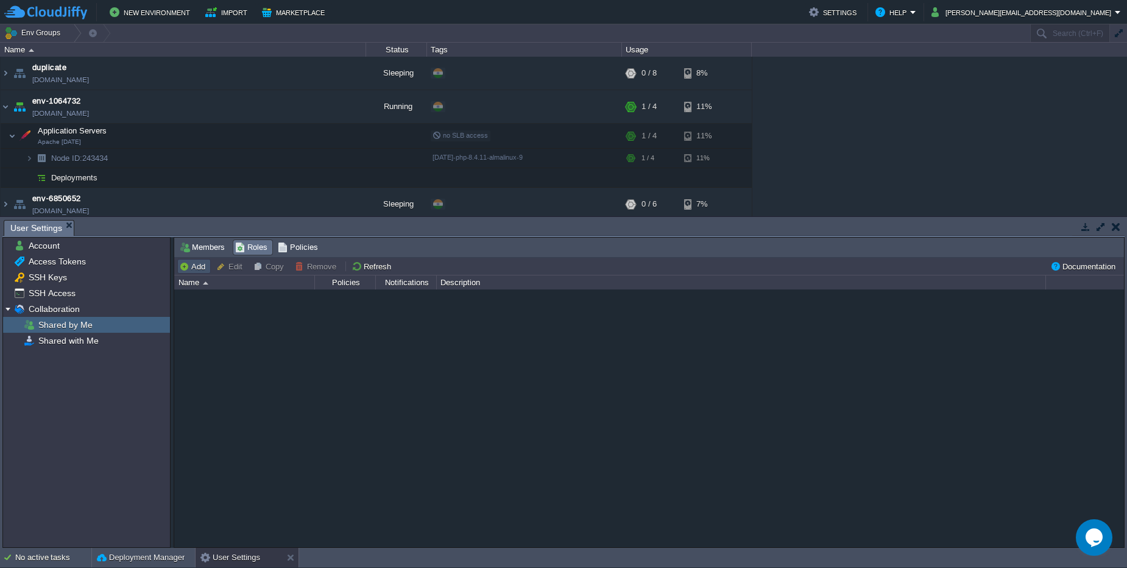
click at [190, 264] on button "Add" at bounding box center [194, 266] width 30 height 11
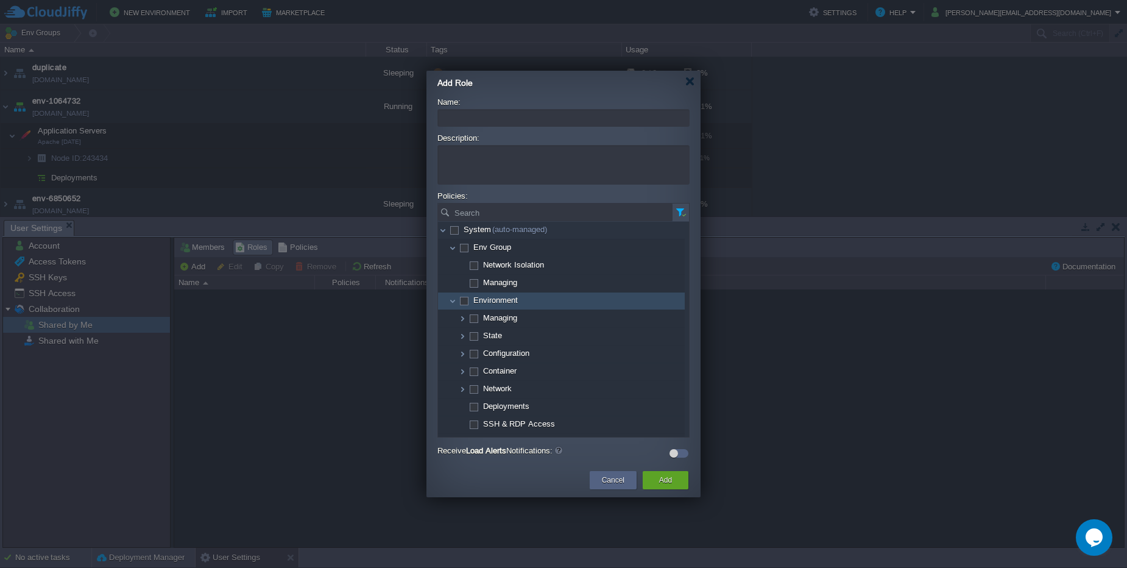
click at [464, 302] on span at bounding box center [463, 299] width 2 height 9
checkbox input "true"
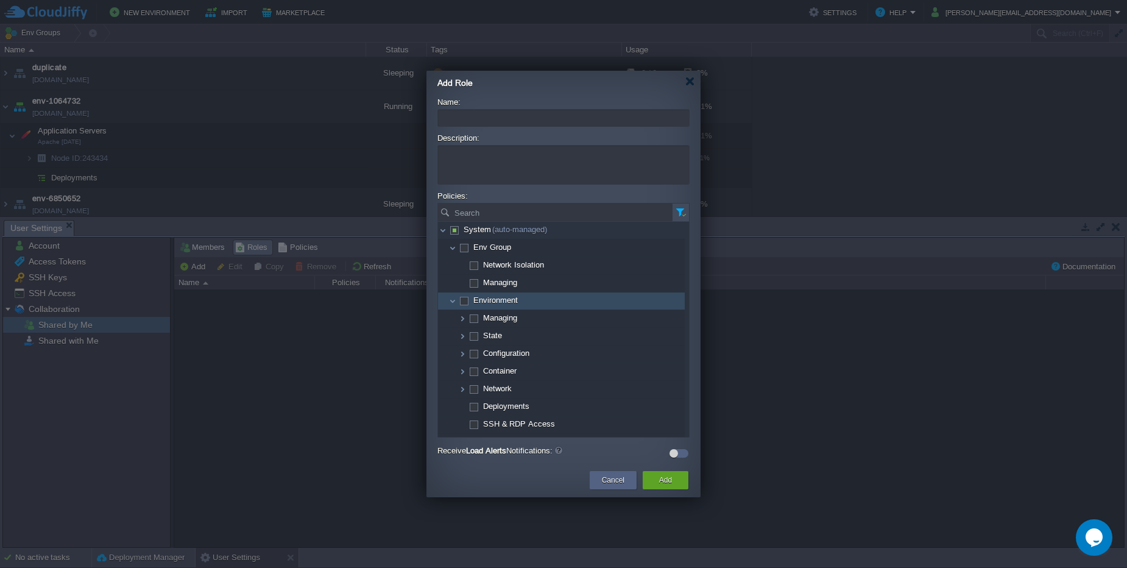
checkbox input "true"
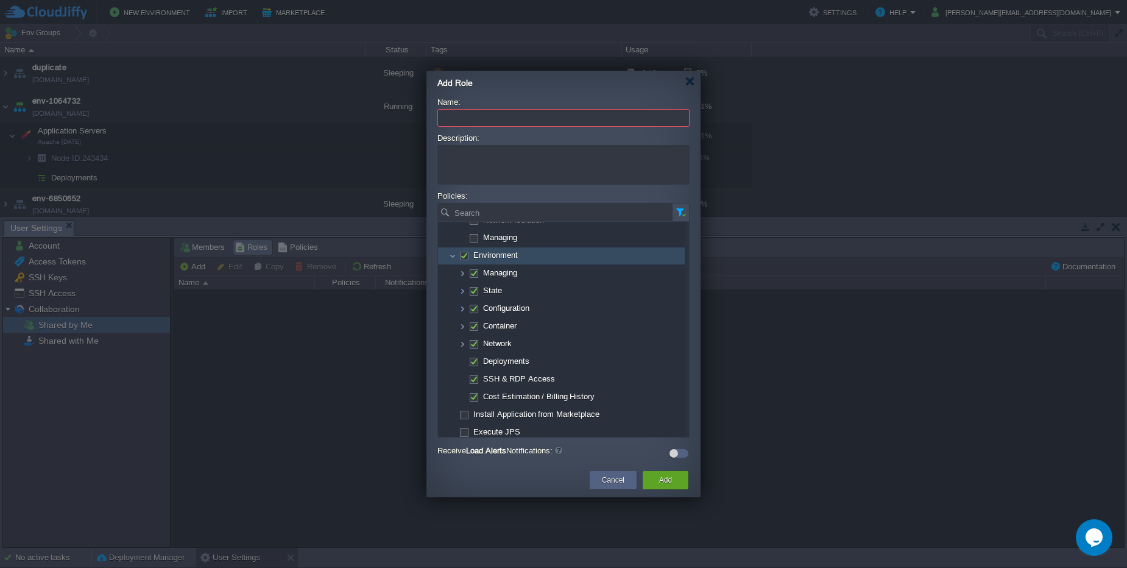
scroll to position [68, 0]
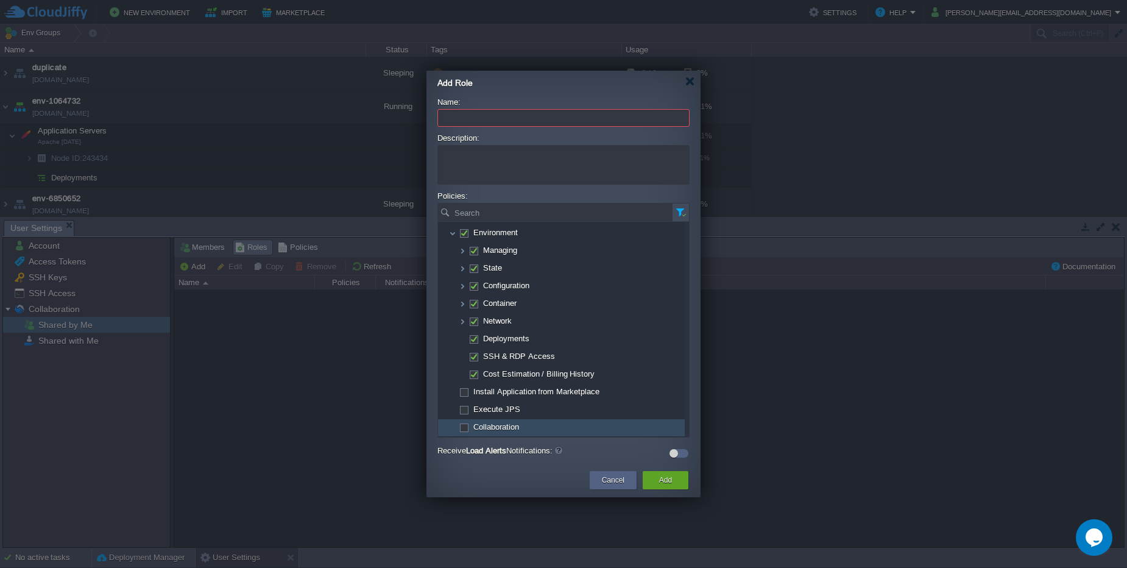
click at [465, 425] on span at bounding box center [463, 426] width 2 height 9
checkbox input "true"
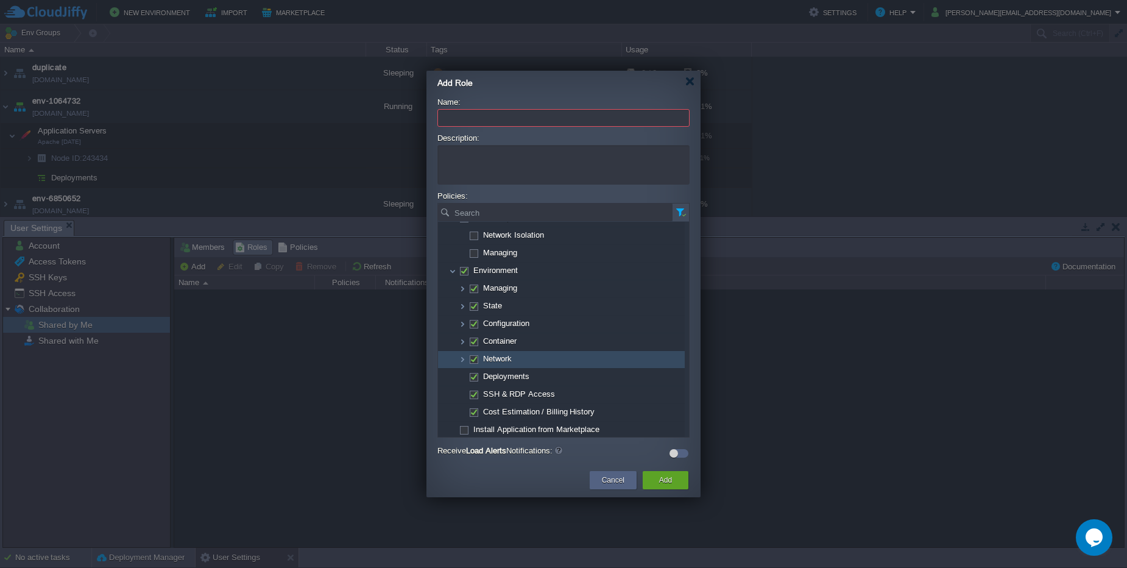
scroll to position [0, 0]
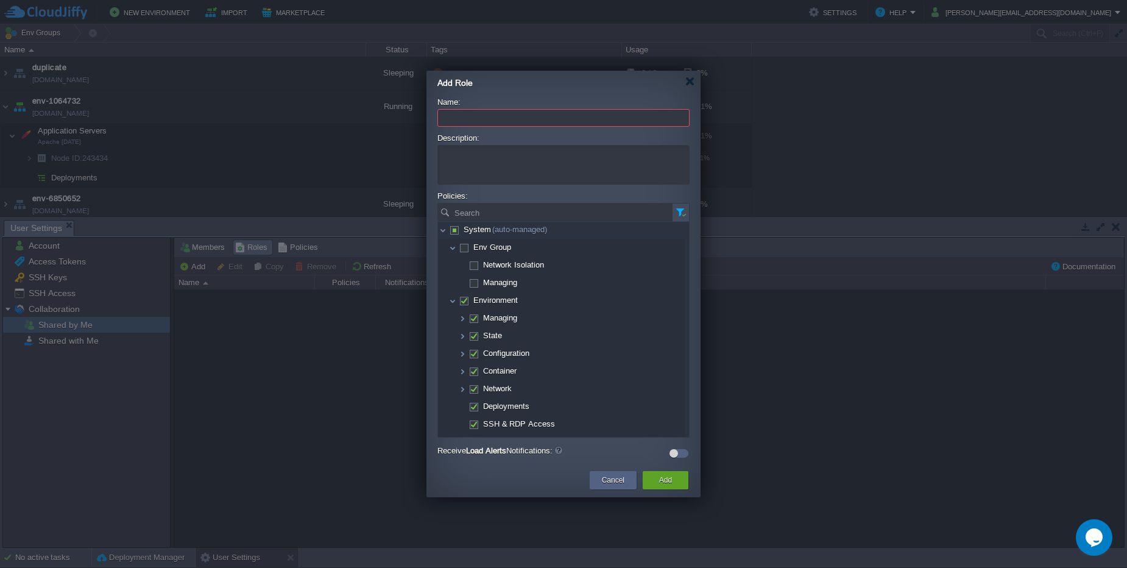
click at [457, 122] on input "Name:" at bounding box center [563, 118] width 252 height 18
type input "durvesh"
click at [464, 150] on textarea "Description:" at bounding box center [563, 165] width 252 height 40
type textarea "this is testing"
click at [497, 119] on input "durvesh" at bounding box center [563, 118] width 252 height 18
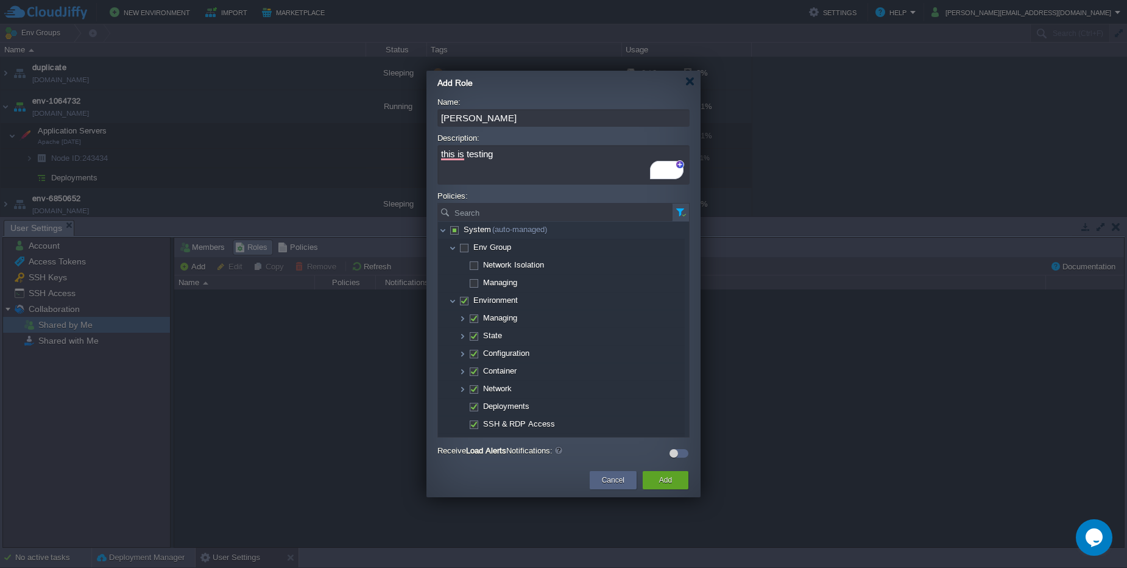
click at [673, 455] on div at bounding box center [674, 453] width 9 height 9
click at [673, 455] on div at bounding box center [679, 453] width 19 height 9
click at [666, 478] on button "Add" at bounding box center [665, 480] width 13 height 12
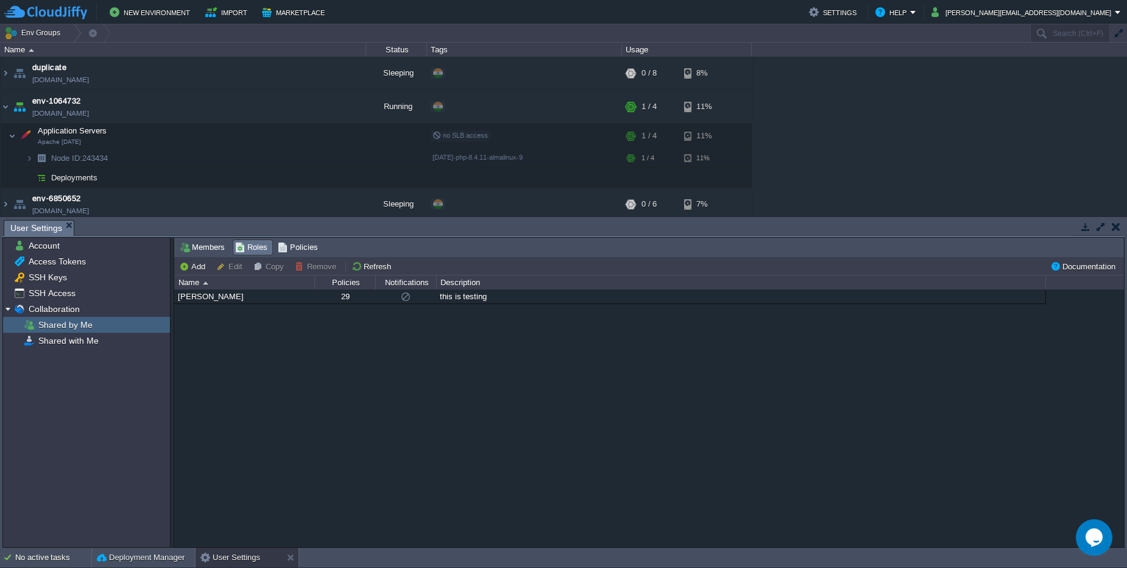
click at [273, 305] on div "durvesh 29 this is testing" at bounding box center [649, 418] width 950 height 258
click at [273, 304] on div "durvesh 29 this is testing" at bounding box center [649, 418] width 950 height 258
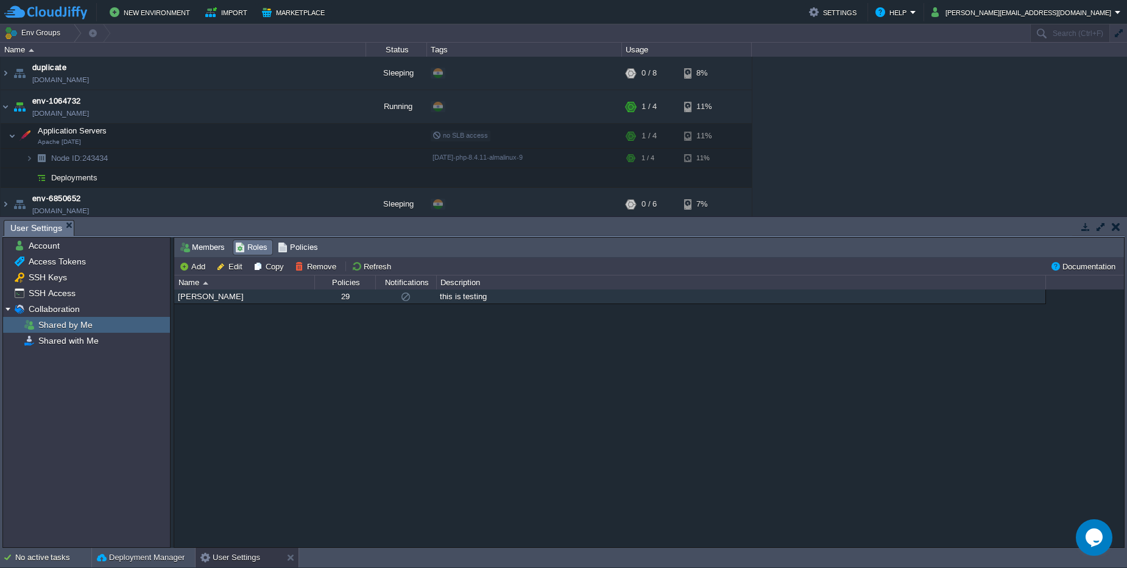
click at [270, 296] on div "durvesh" at bounding box center [244, 296] width 139 height 14
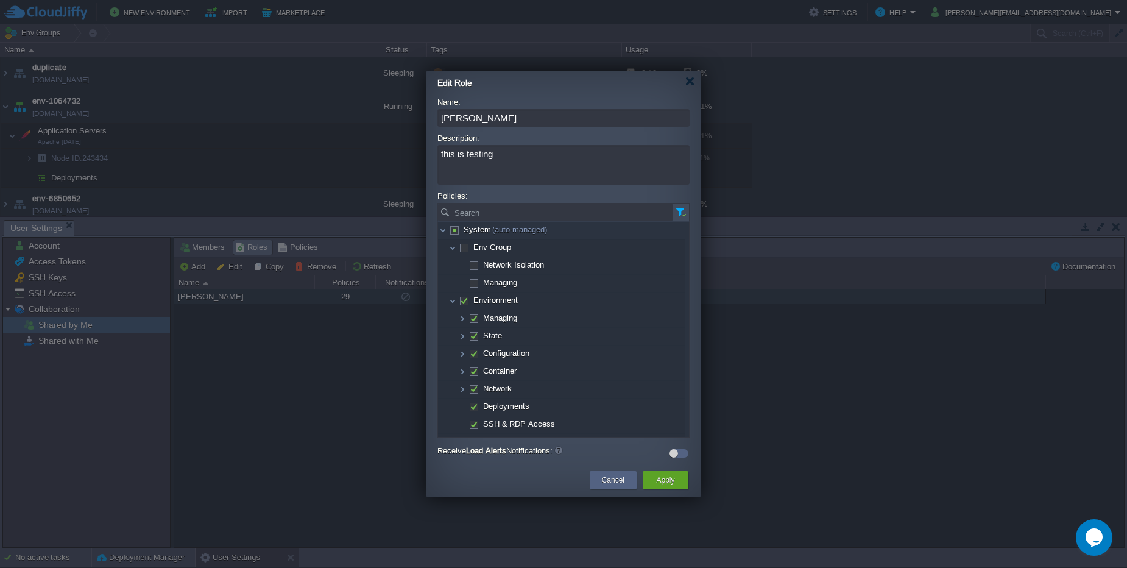
click at [496, 126] on input "durvesh" at bounding box center [563, 118] width 252 height 18
click at [500, 130] on div "Name: durvesh" at bounding box center [563, 114] width 252 height 34
click at [498, 116] on input "durvesh" at bounding box center [563, 118] width 252 height 18
paste input ".khatale@leapswitch.com"
type input "durvesh.khatale@leapswitch.com"
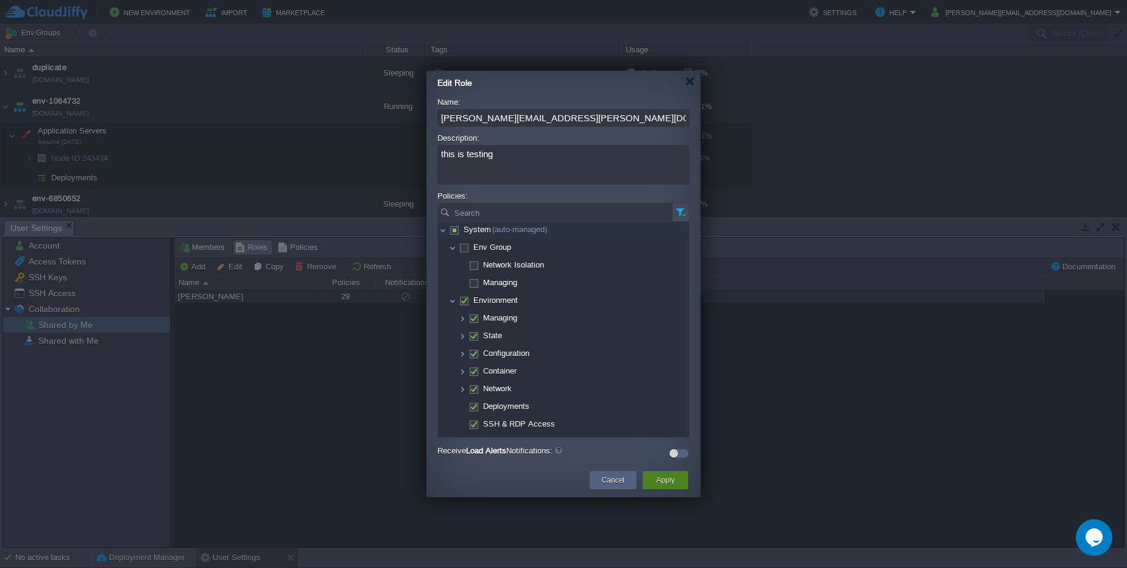
click at [676, 479] on div "Apply" at bounding box center [665, 480] width 27 height 18
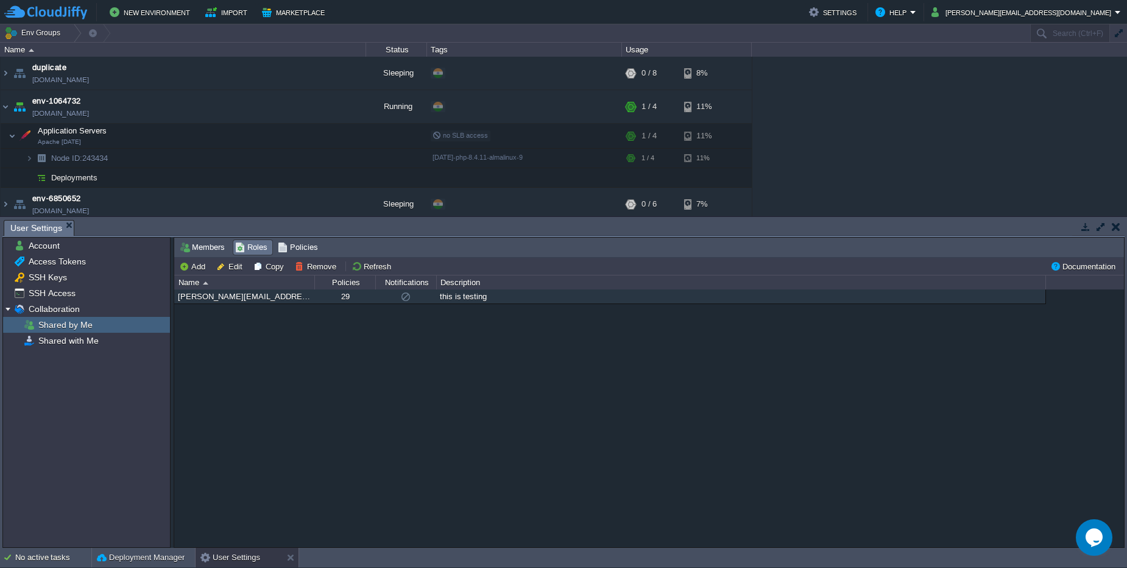
click at [232, 295] on div "durvesh.khatale@leapswitch.com" at bounding box center [244, 296] width 139 height 14
click at [229, 291] on div "durvesh.khatale@leapswitch.com" at bounding box center [244, 296] width 139 height 14
click at [232, 300] on div "durvesh.khatale@leapswitch.com" at bounding box center [244, 296] width 139 height 14
click at [237, 264] on button "Edit" at bounding box center [231, 266] width 30 height 11
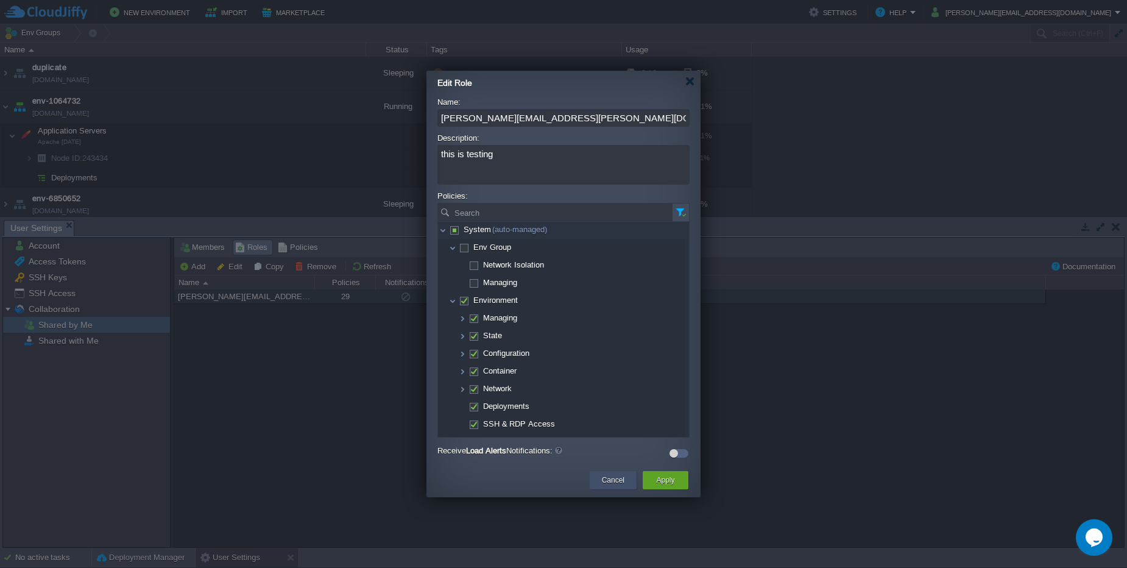
click at [611, 486] on button "Cancel" at bounding box center [613, 480] width 23 height 12
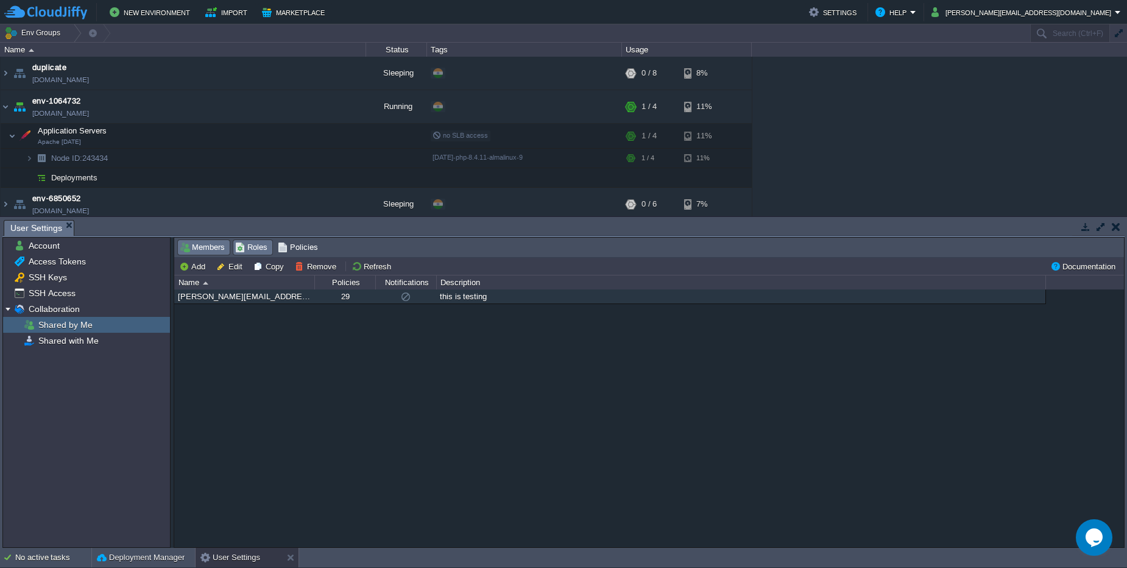
click at [209, 249] on span "Members" at bounding box center [202, 247] width 45 height 13
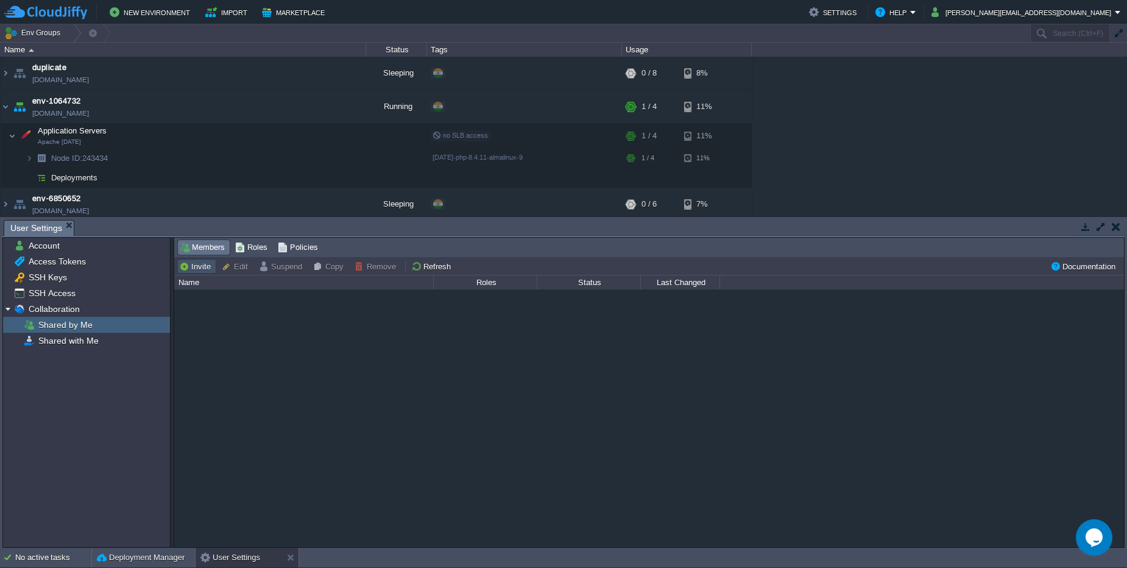
click at [203, 267] on button "Invite" at bounding box center [196, 266] width 35 height 11
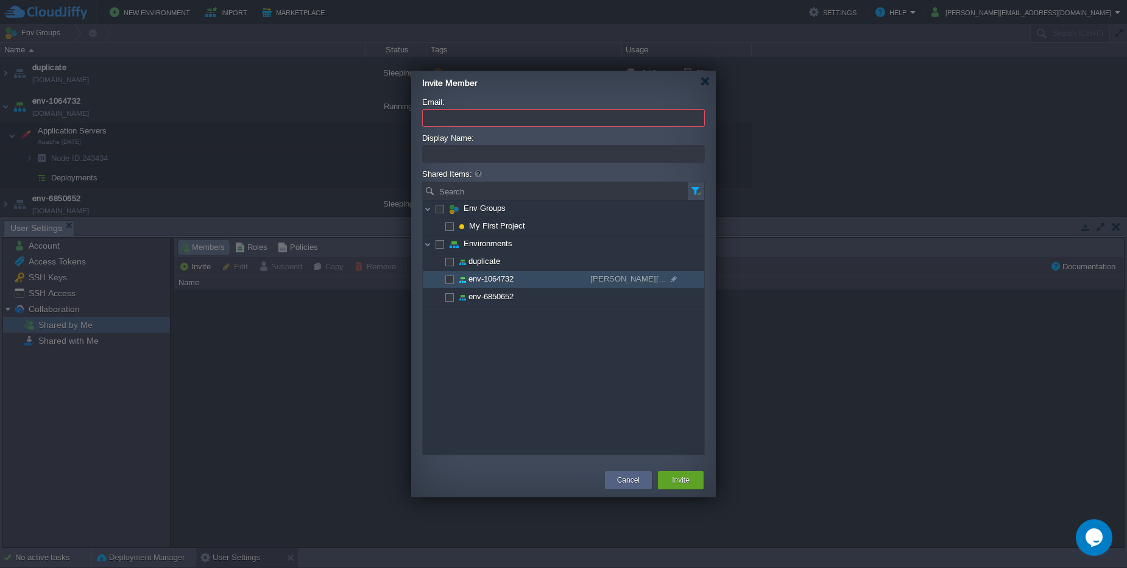
click at [450, 279] on span at bounding box center [449, 278] width 2 height 9
checkbox input "true"
click at [437, 117] on input "Email:" at bounding box center [563, 118] width 283 height 18
paste input "durvesh.khatale@leapswitch.com"
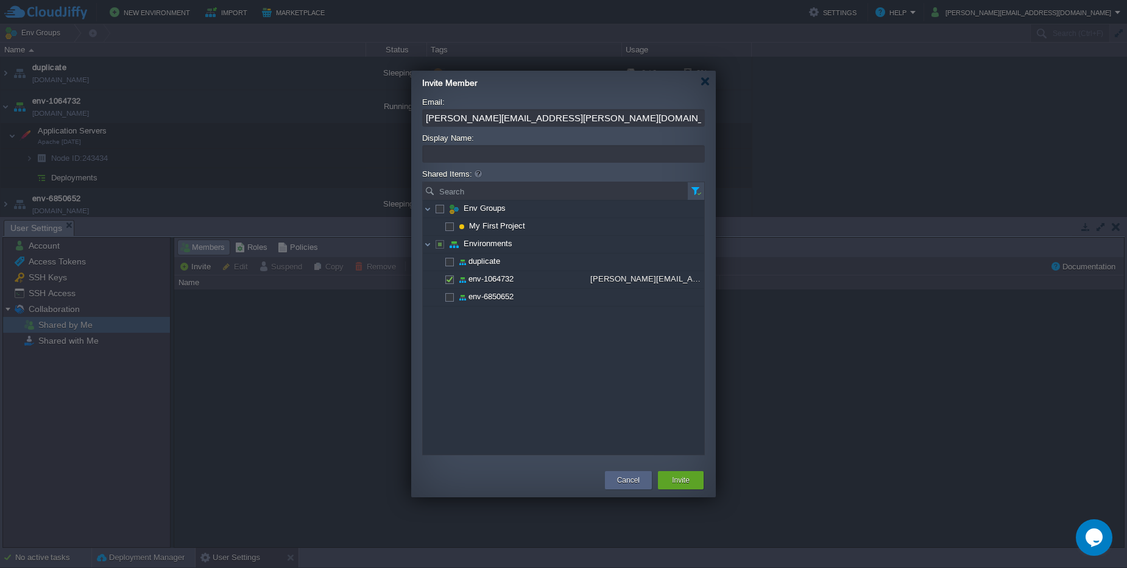
type input "durvesh.khatale@leapswitch.com"
click at [503, 157] on input "Display Name:" at bounding box center [563, 154] width 283 height 18
paste input "durvesh.khatale@leapswitch.com"
type input "durvesh.khatale@leapswitch.com"
click at [690, 482] on div "Invite" at bounding box center [680, 480] width 27 height 18
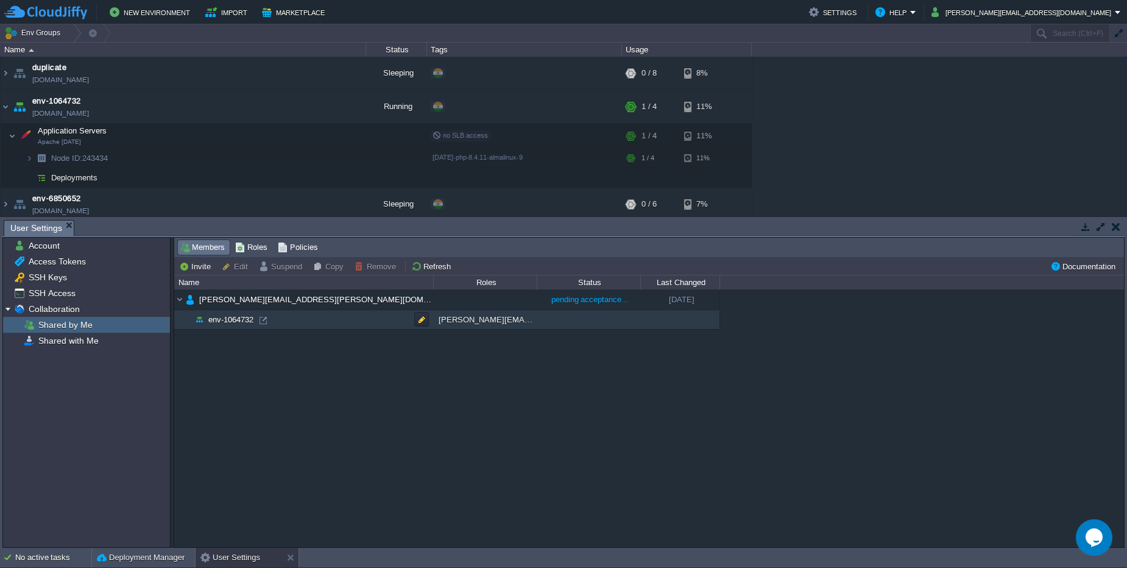
click at [327, 323] on td "env-1064732" at bounding box center [303, 319] width 259 height 19
click at [116, 343] on div "Shared with Me" at bounding box center [86, 341] width 167 height 16
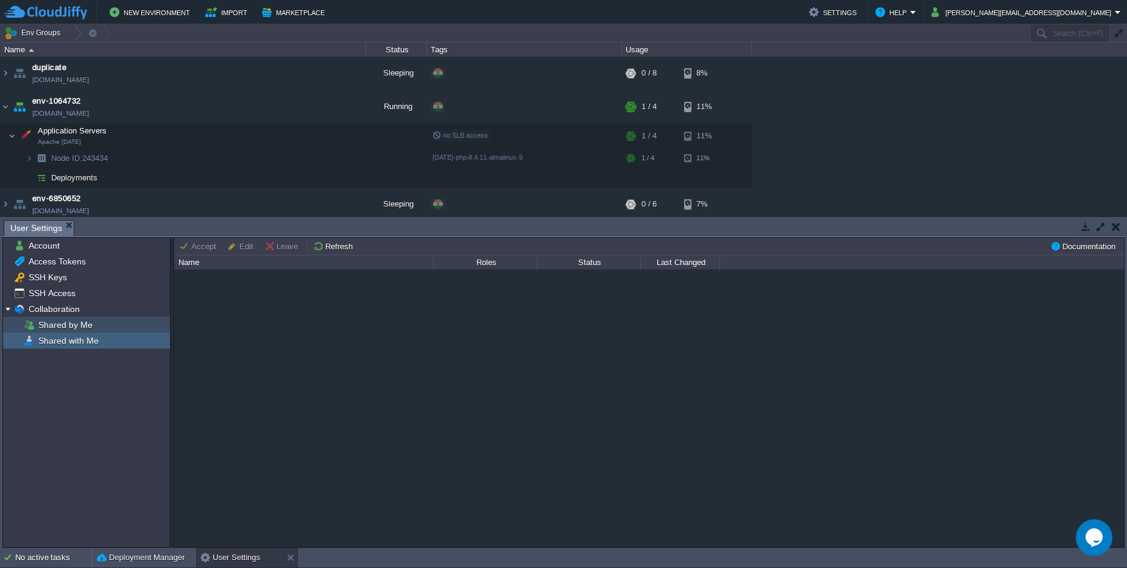
click at [113, 327] on div "Shared by Me" at bounding box center [86, 325] width 167 height 16
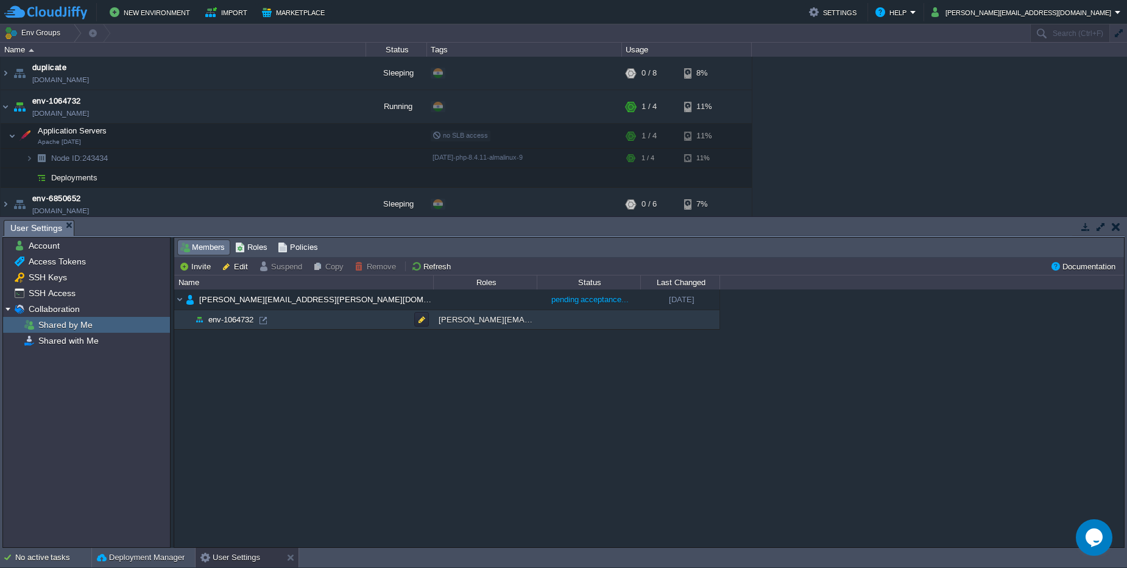
click at [336, 316] on td "env-1064732" at bounding box center [303, 319] width 259 height 19
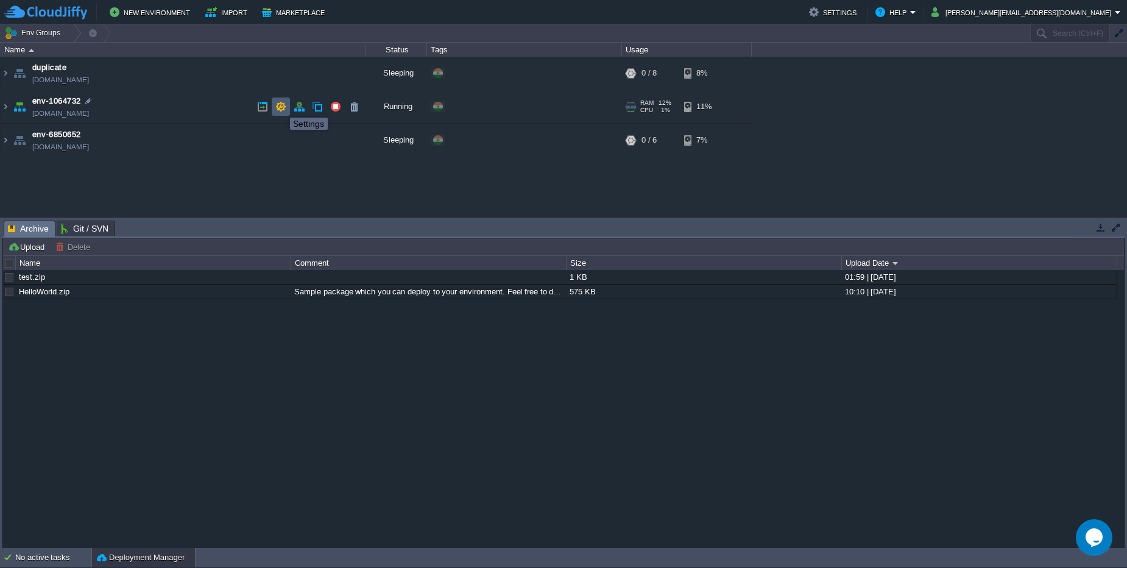
click at [281, 107] on button "button" at bounding box center [280, 106] width 11 height 11
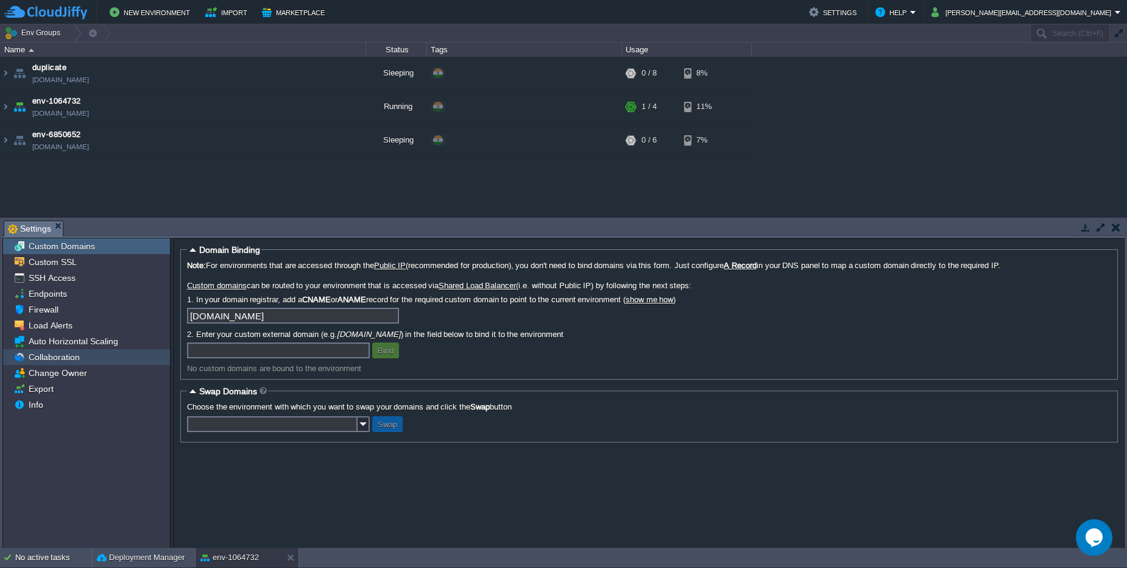
click at [52, 361] on span "Collaboration" at bounding box center [53, 357] width 55 height 11
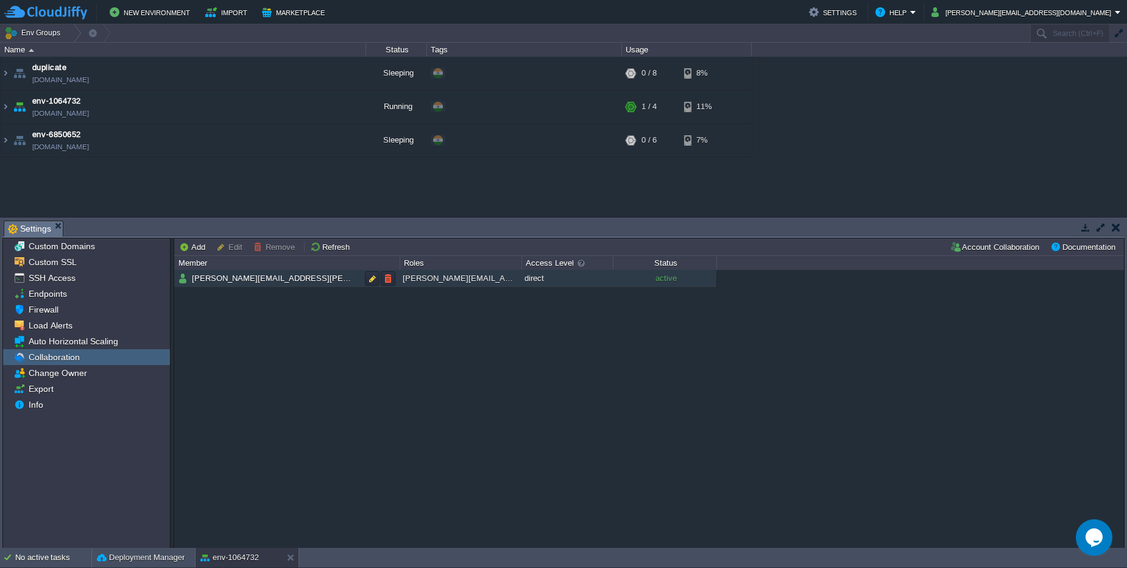
click at [202, 278] on span "durvesh.khatale@leapswitch.com (durvesh.khatale@leapswitch.com)" at bounding box center [464, 278] width 546 height 10
click at [246, 280] on span "durvesh.khatale@leapswitch.com (durvesh.khatale@leapswitch.com)" at bounding box center [464, 278] width 546 height 10
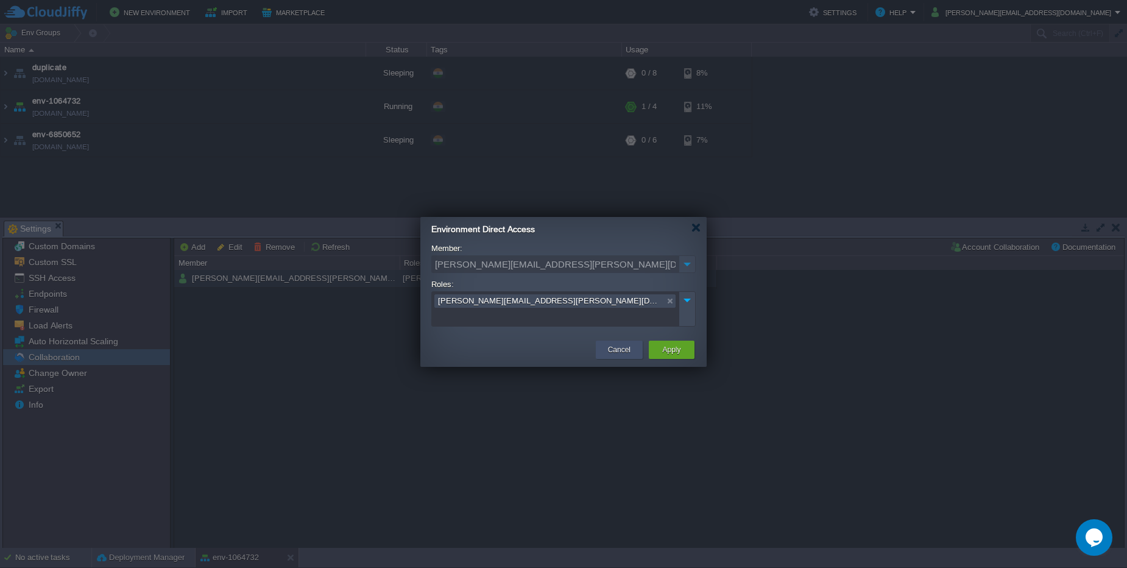
click at [617, 344] on button "Cancel" at bounding box center [619, 350] width 23 height 12
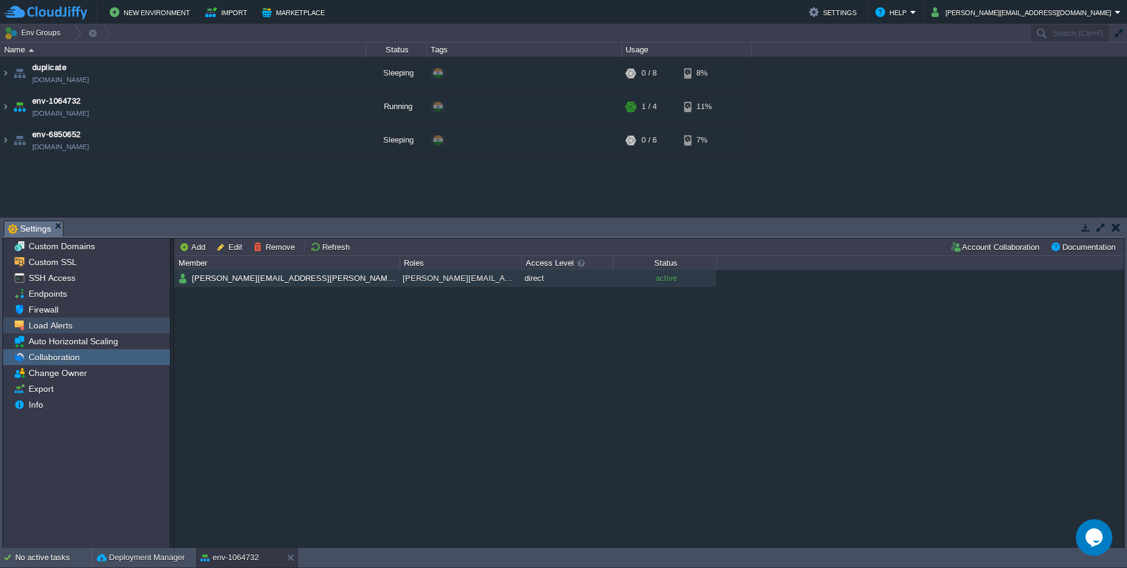
click at [40, 327] on span "Load Alerts" at bounding box center [50, 325] width 48 height 11
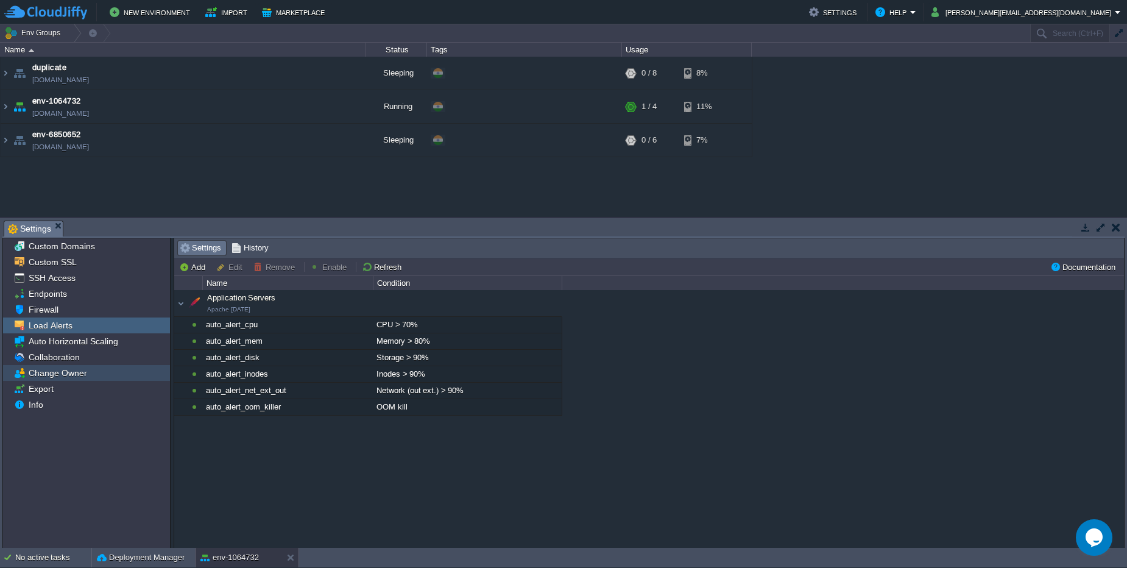
click at [44, 372] on span "Change Owner" at bounding box center [57, 372] width 63 height 11
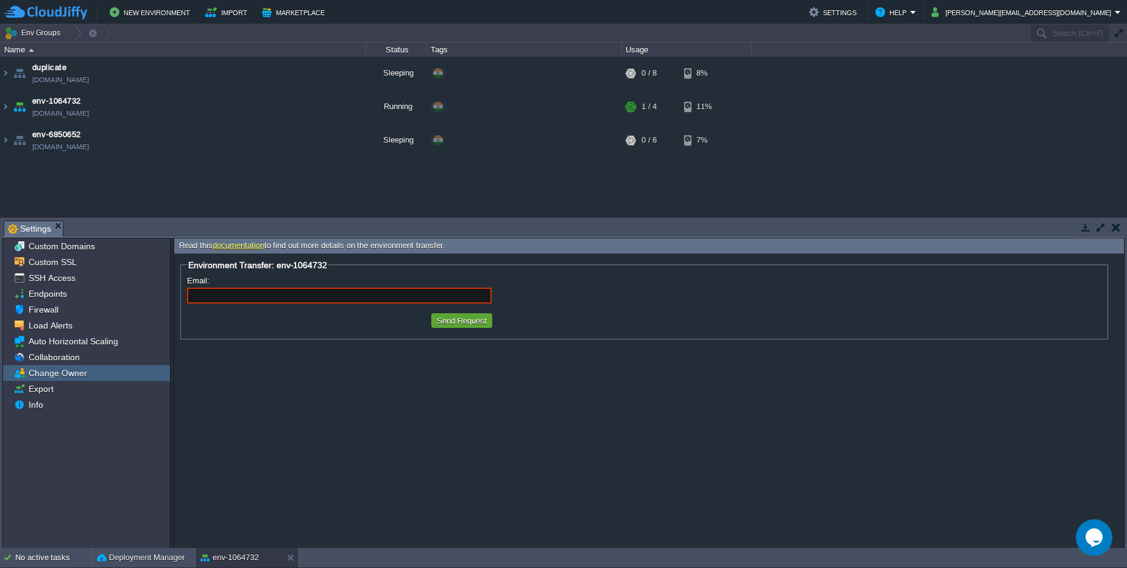
click at [646, 435] on form "Environment Transfer: env-1064732 Email: Cancel Request Send Request" at bounding box center [649, 400] width 950 height 294
click at [60, 359] on span "Collaboration" at bounding box center [53, 357] width 55 height 11
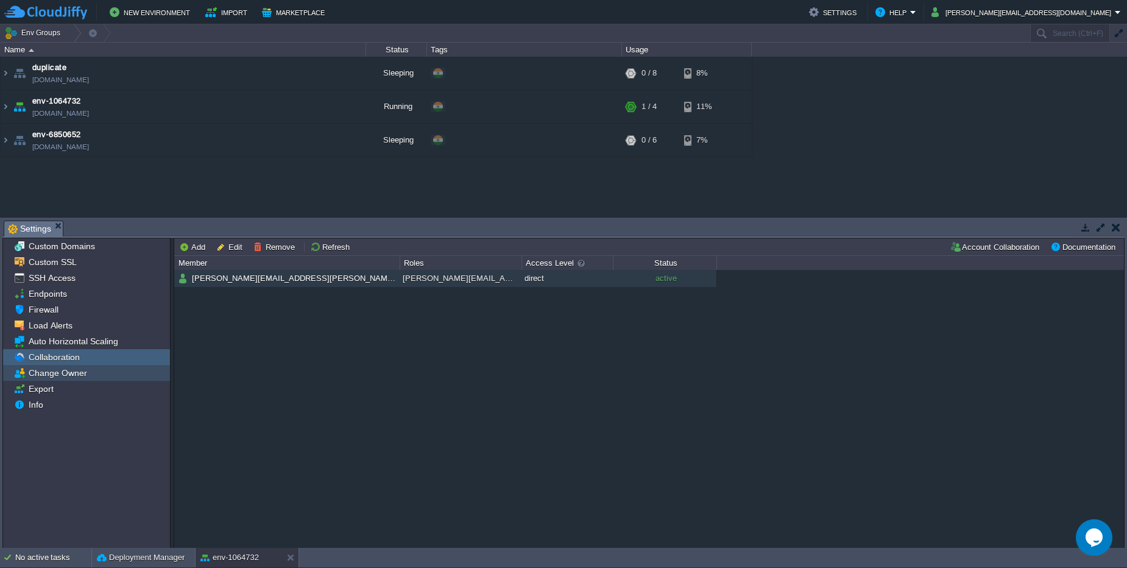
click at [58, 367] on span "Change Owner" at bounding box center [57, 372] width 63 height 11
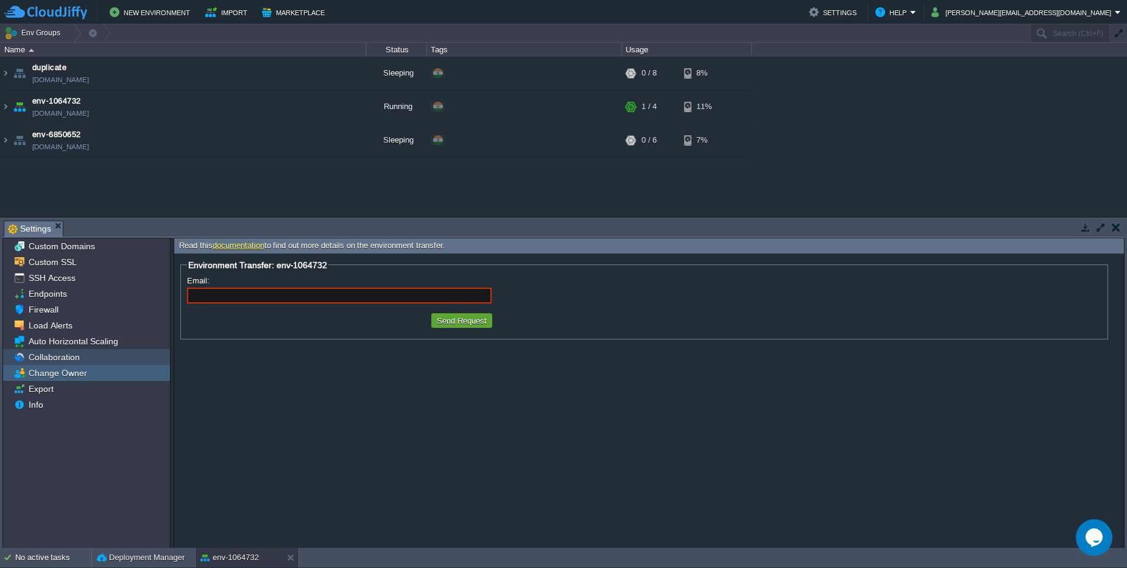
click at [63, 358] on span "Collaboration" at bounding box center [53, 357] width 55 height 11
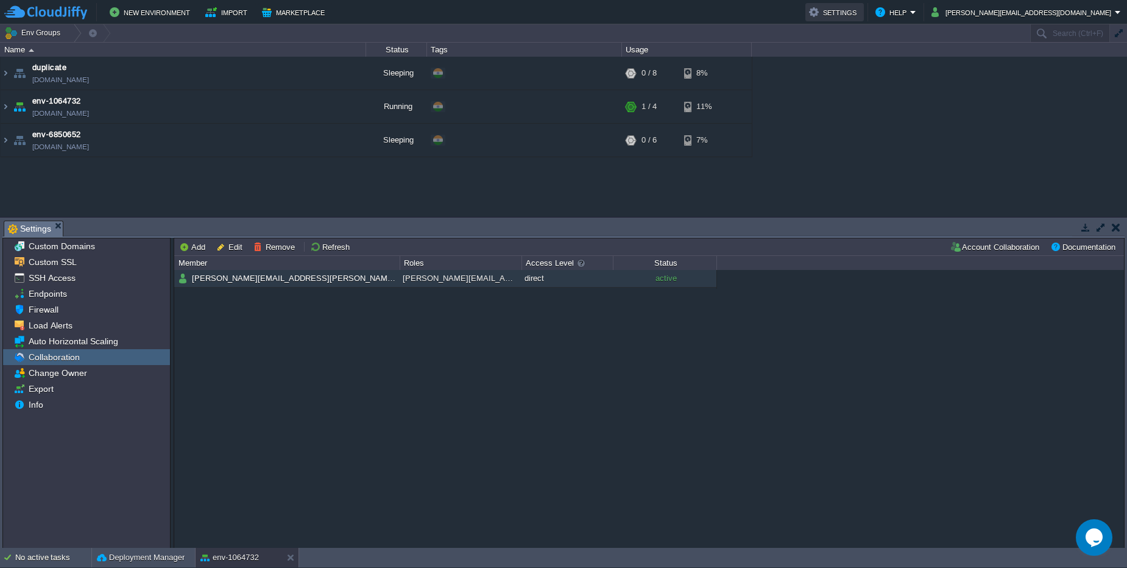
click at [860, 13] on button "Settings" at bounding box center [834, 12] width 51 height 15
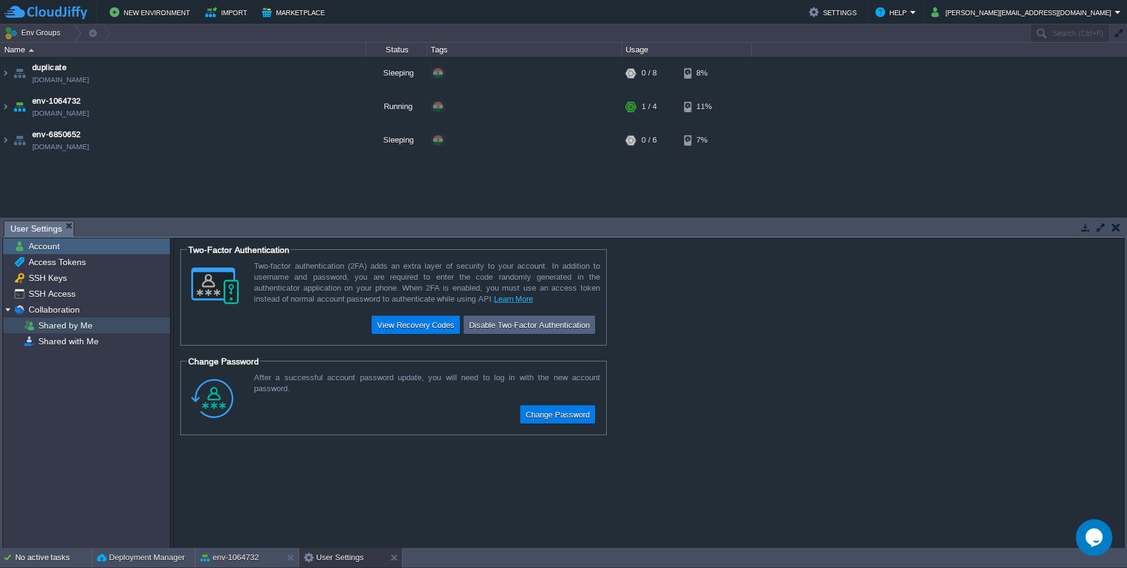
click at [85, 322] on span "Shared by Me" at bounding box center [65, 325] width 58 height 11
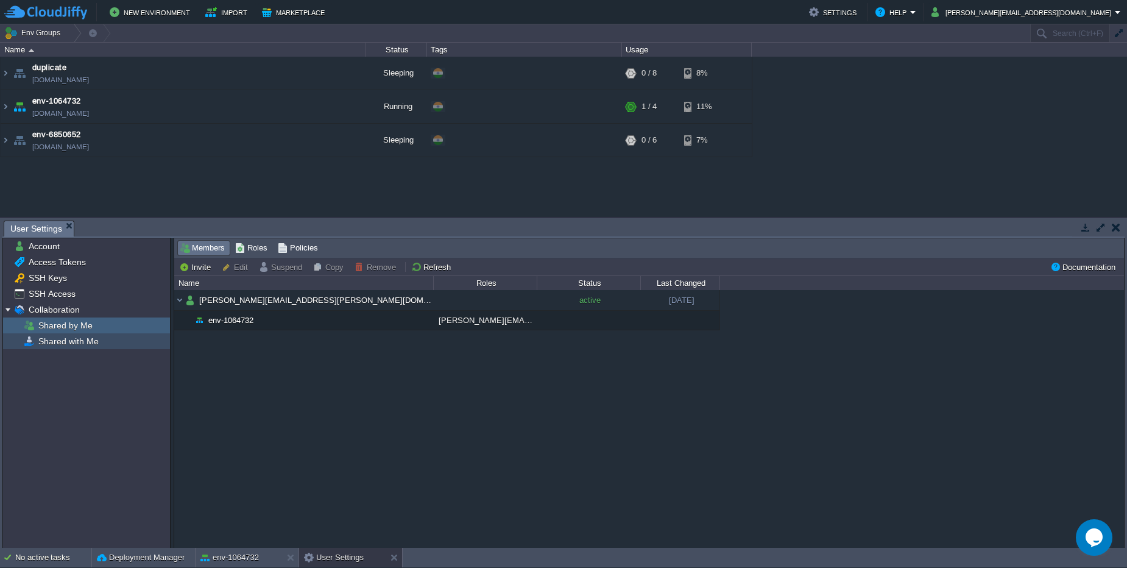
click at [93, 345] on span "Shared with Me" at bounding box center [68, 341] width 65 height 11
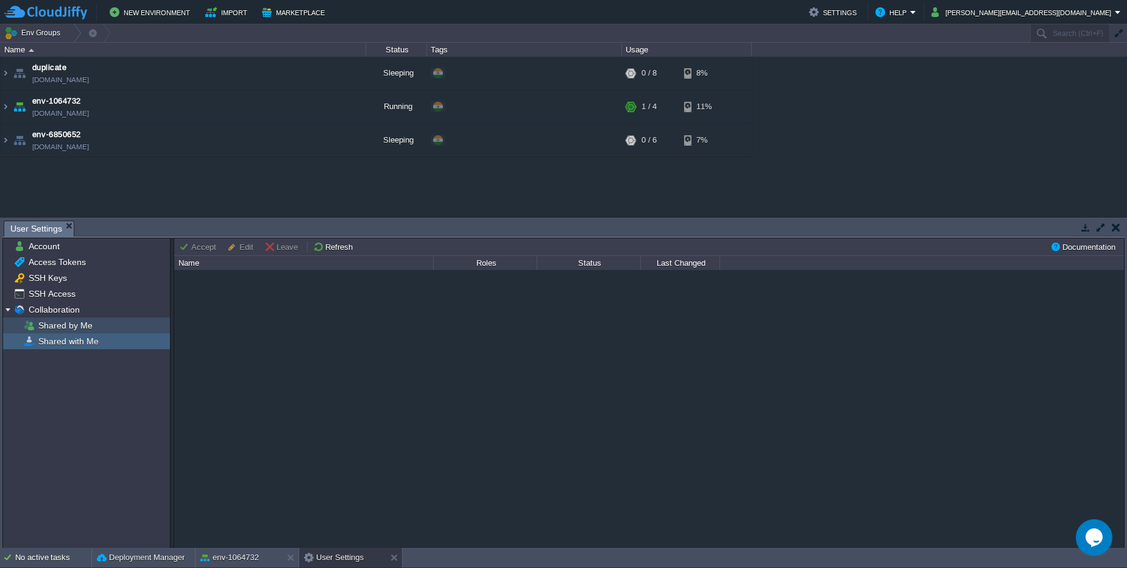
click at [84, 325] on span "Shared by Me" at bounding box center [65, 325] width 58 height 11
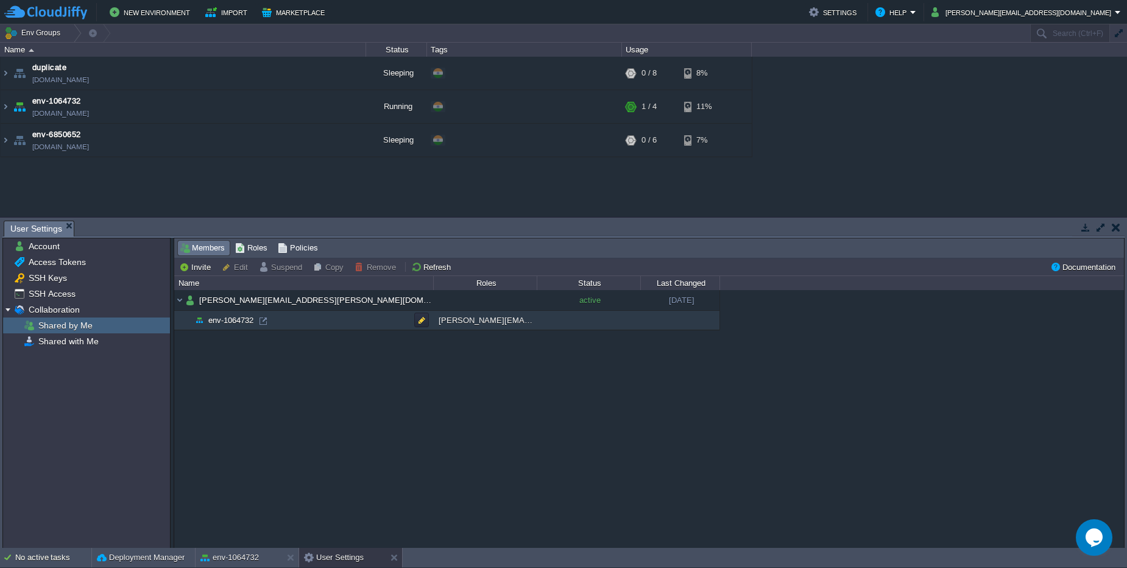
click at [286, 319] on td "env-1064732" at bounding box center [303, 320] width 259 height 19
click at [230, 270] on button "Edit" at bounding box center [237, 266] width 30 height 11
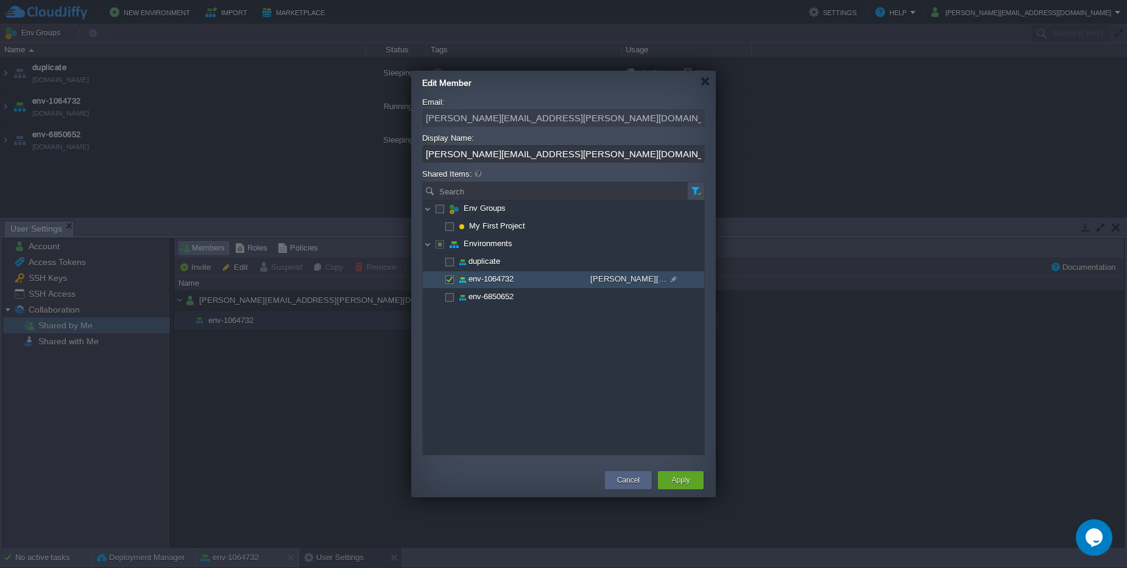
click at [450, 280] on span at bounding box center [449, 278] width 2 height 9
checkbox input "false"
click at [684, 479] on button "Apply" at bounding box center [680, 480] width 18 height 12
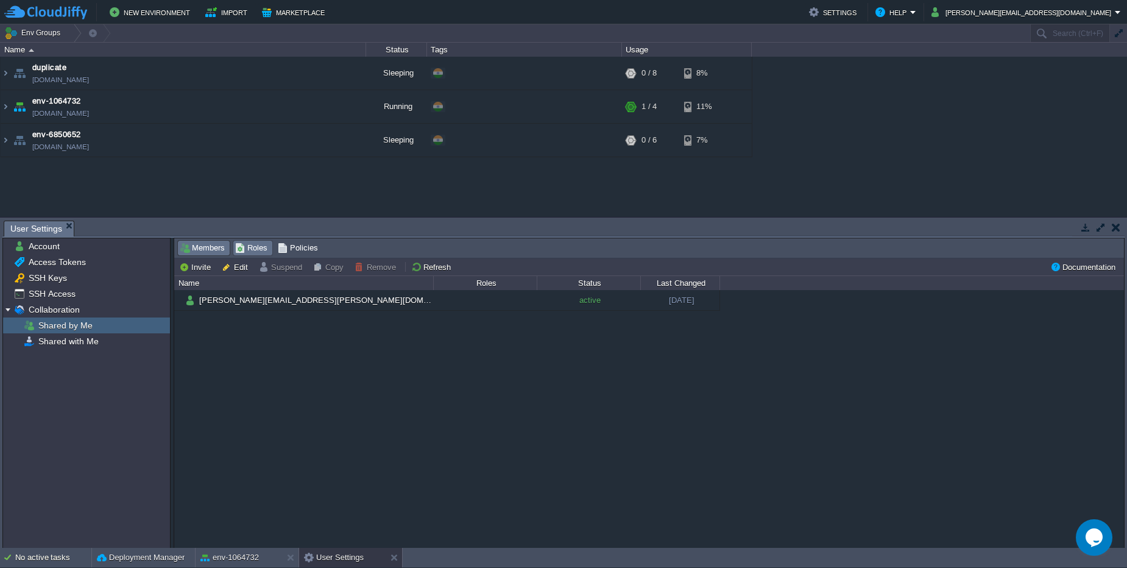
click at [249, 246] on span "Roles" at bounding box center [251, 247] width 32 height 13
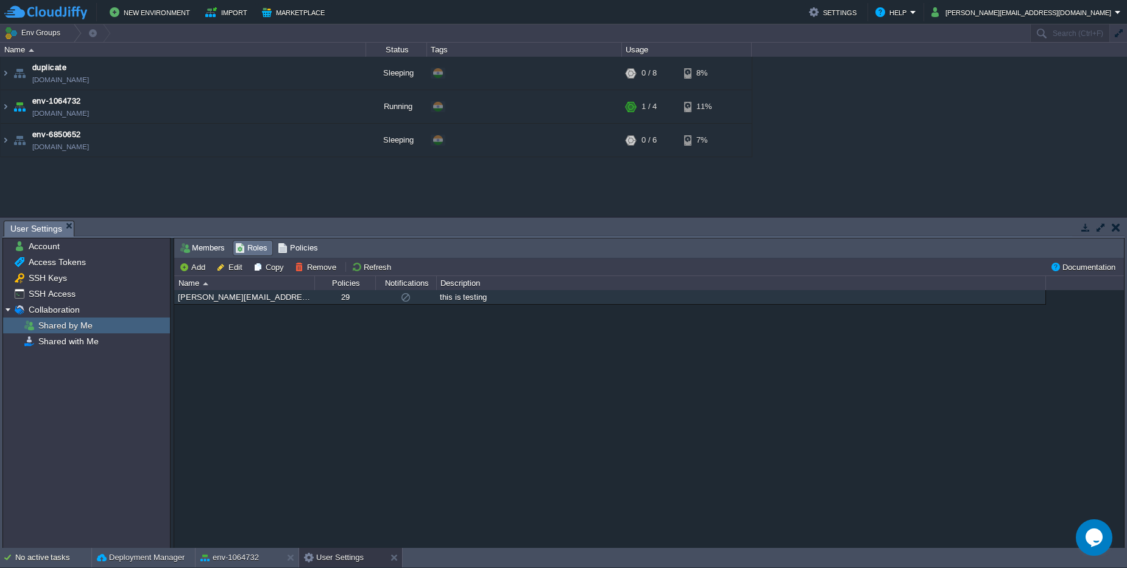
click at [280, 297] on div "durvesh.khatale@leapswitch.com" at bounding box center [244, 297] width 139 height 14
click at [305, 248] on span "Policies" at bounding box center [298, 247] width 40 height 13
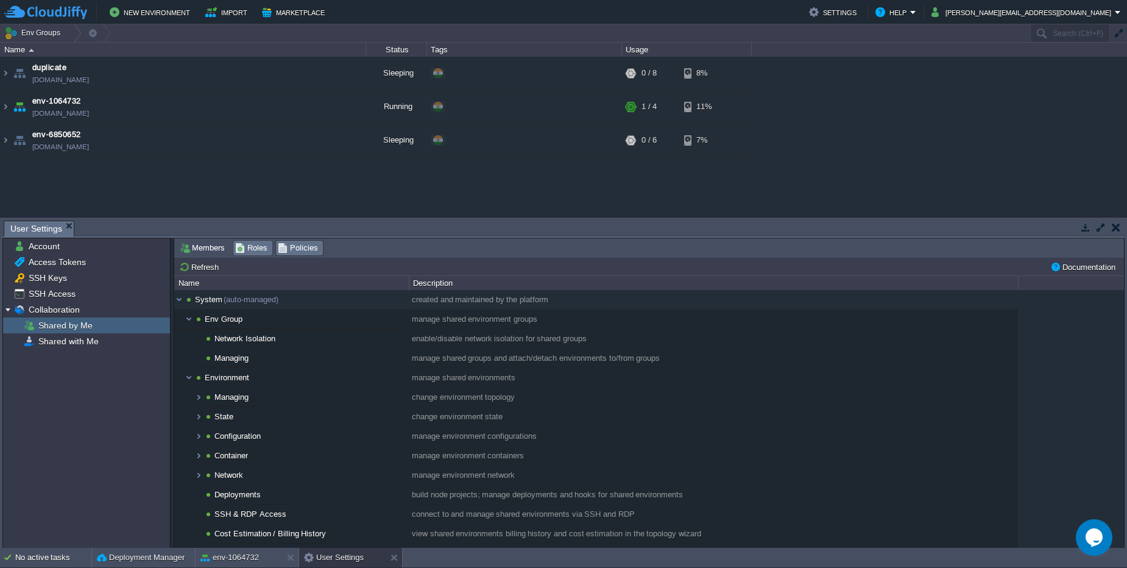
click at [246, 249] on span "Roles" at bounding box center [251, 247] width 32 height 13
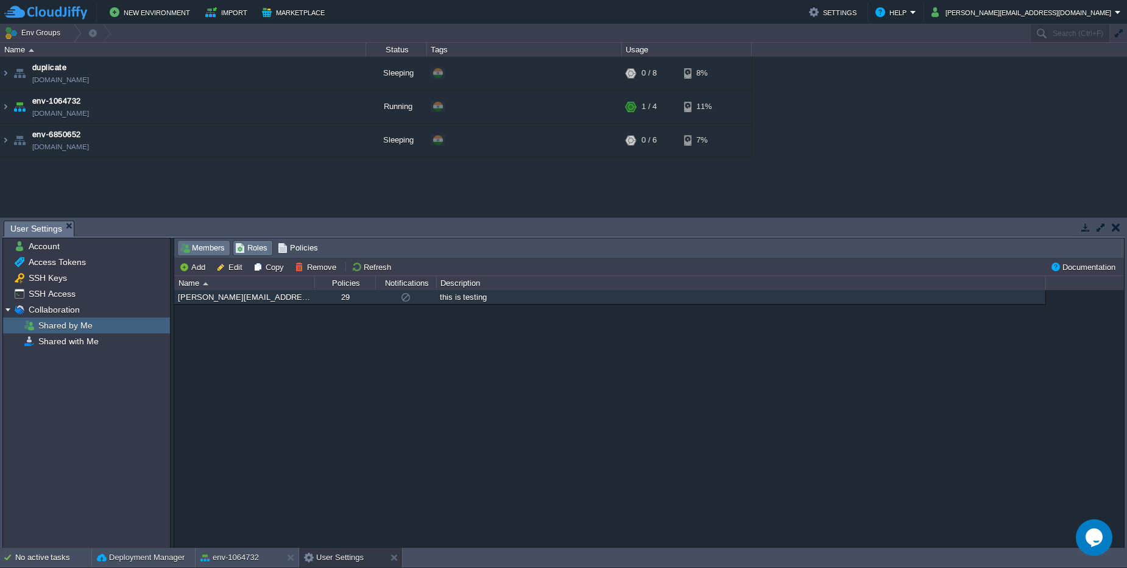
click at [215, 247] on span "Members" at bounding box center [202, 247] width 45 height 13
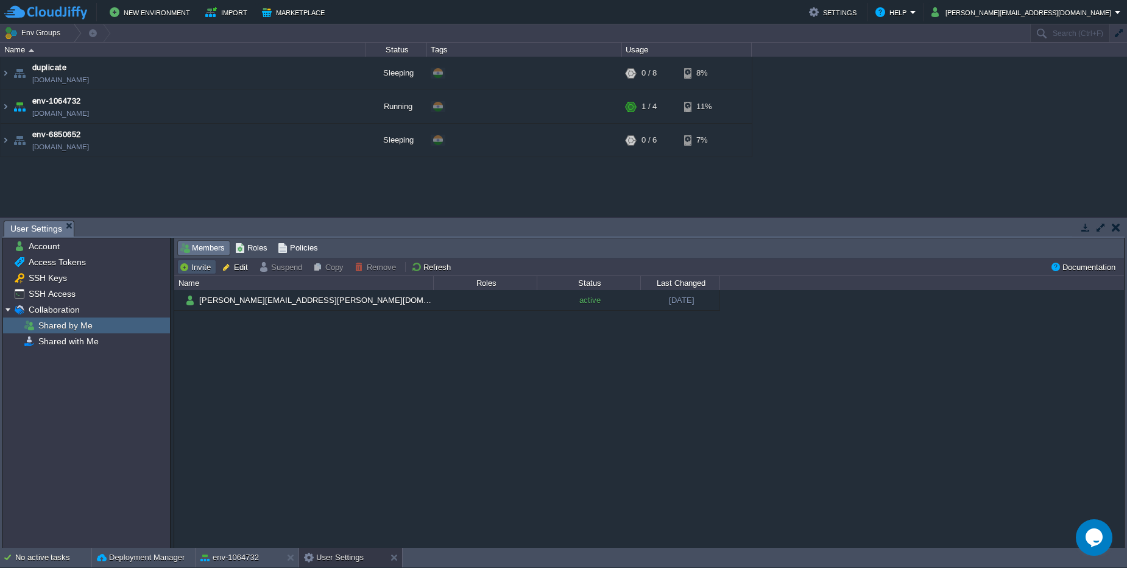
click at [203, 267] on button "Invite" at bounding box center [196, 266] width 35 height 11
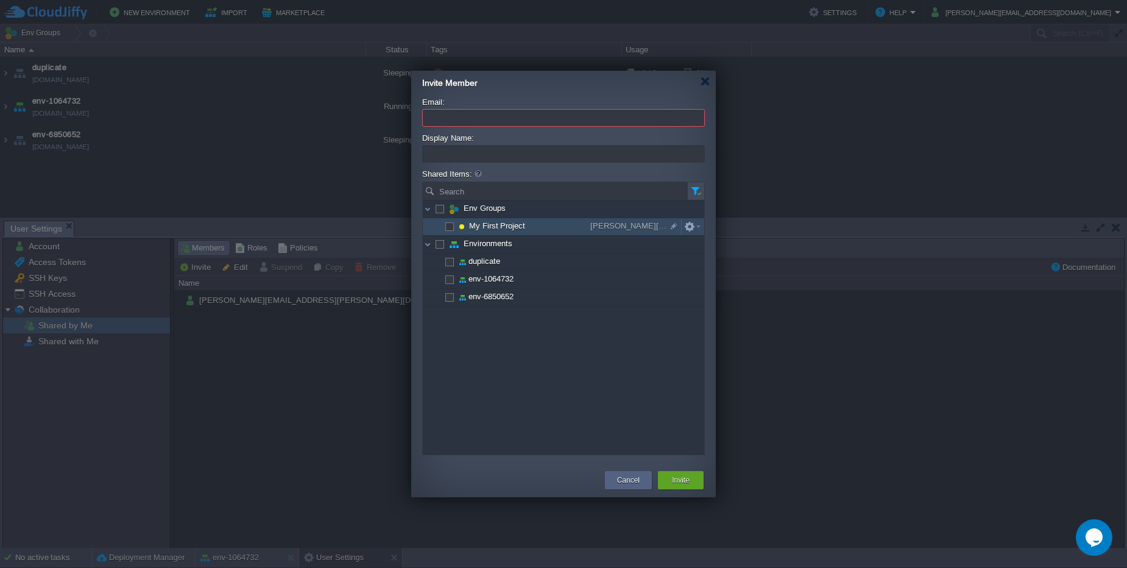
click at [448, 225] on span at bounding box center [449, 225] width 2 height 9
checkbox input "true"
click at [446, 120] on input "Email:" at bounding box center [563, 118] width 283 height 18
click at [759, 93] on div at bounding box center [563, 284] width 1127 height 568
click at [625, 480] on button "Cancel" at bounding box center [628, 480] width 23 height 12
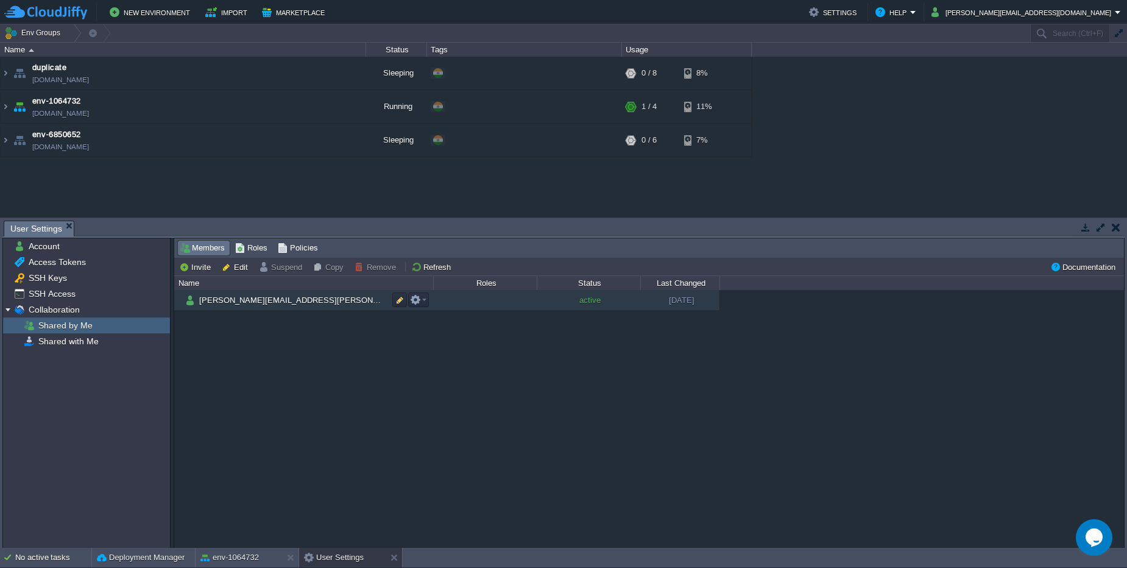
click at [221, 294] on link "durvesh.khatale@leapswitch.com (durvesh.khatale@leapswitch.com)" at bounding box center [290, 300] width 185 height 20
click at [385, 267] on button "Remove" at bounding box center [377, 266] width 45 height 11
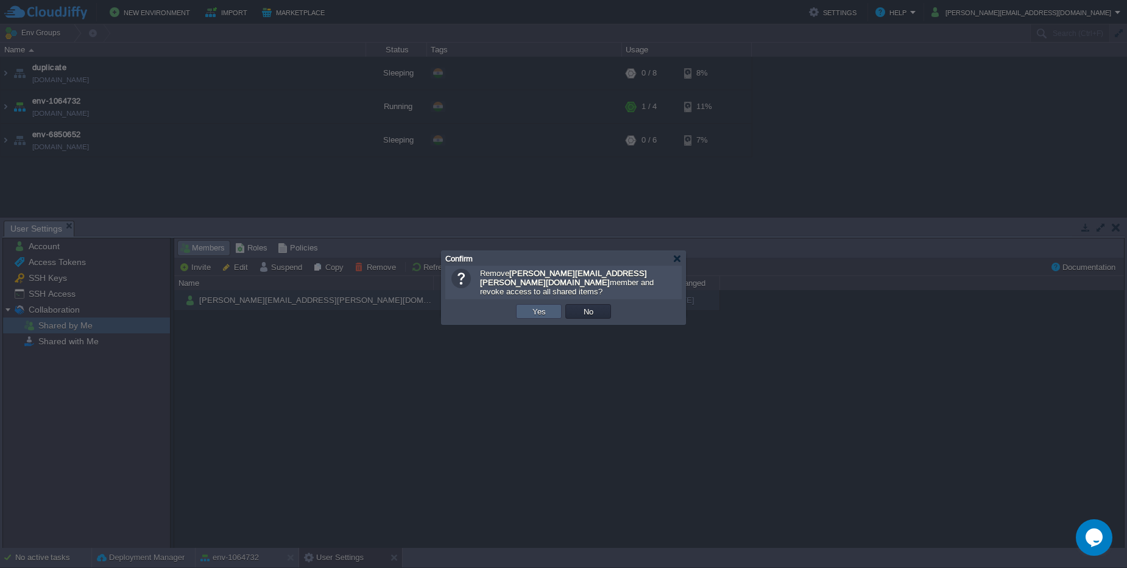
click at [550, 304] on td "Yes" at bounding box center [539, 311] width 46 height 15
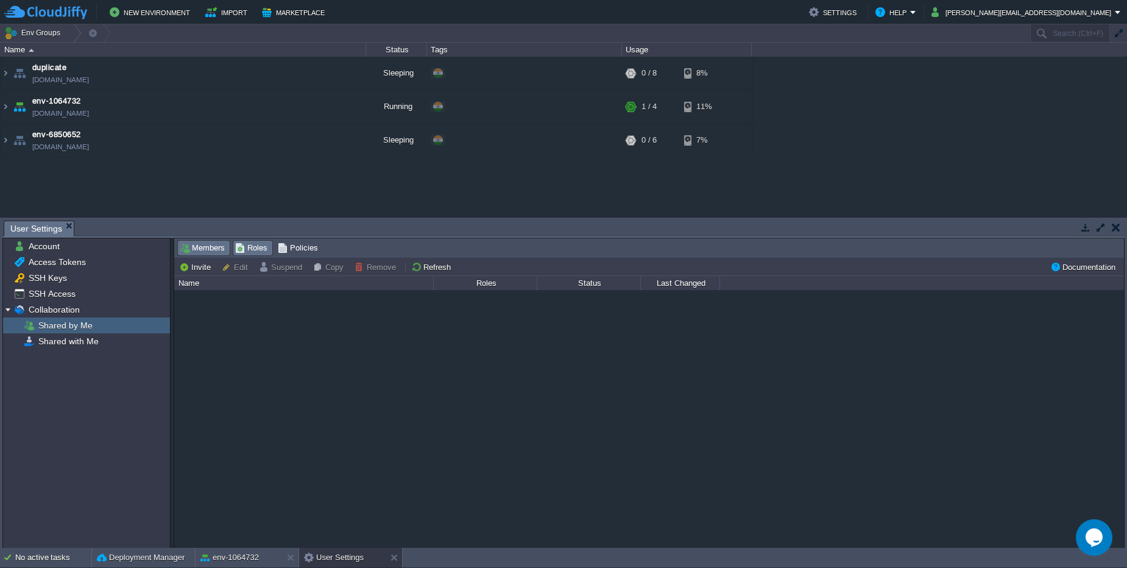
click at [251, 248] on span "Roles" at bounding box center [251, 247] width 32 height 13
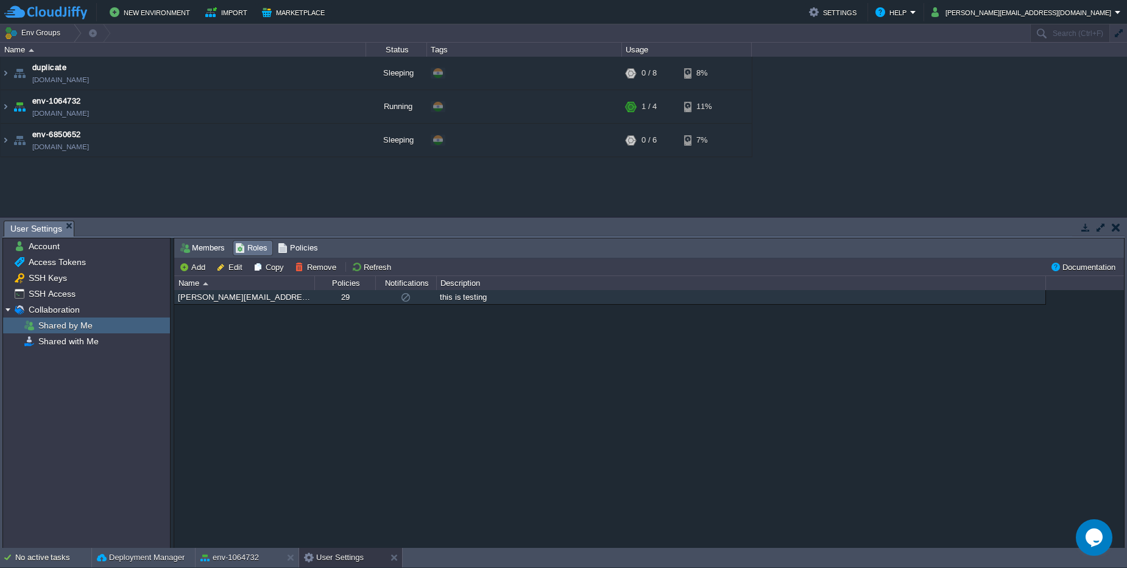
click at [324, 302] on div "29" at bounding box center [345, 297] width 60 height 14
click at [303, 267] on button "Remove" at bounding box center [317, 266] width 45 height 11
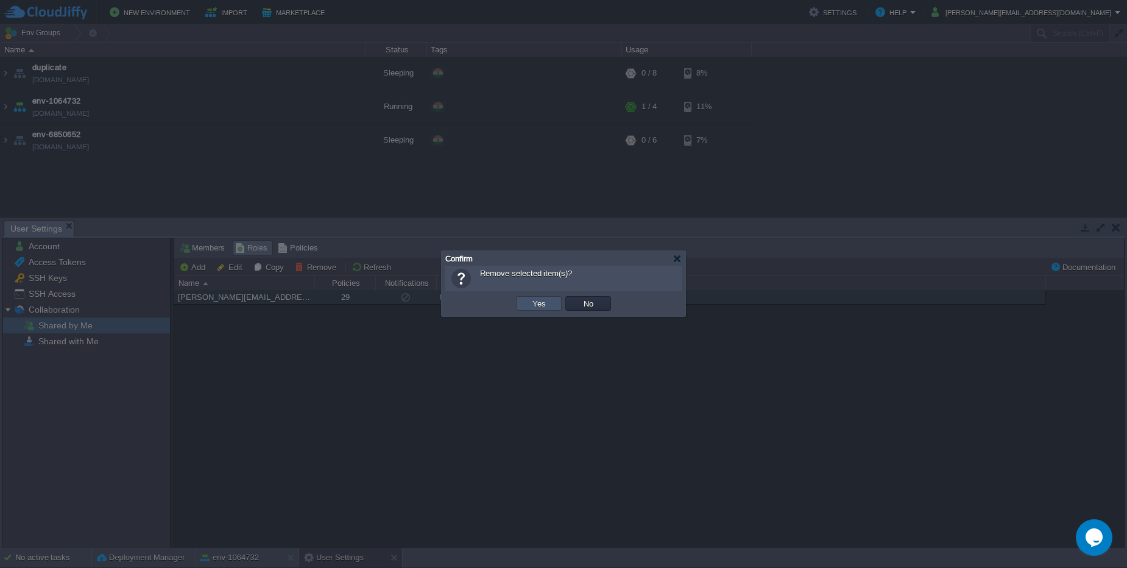
click at [531, 300] on button "Yes" at bounding box center [539, 303] width 21 height 11
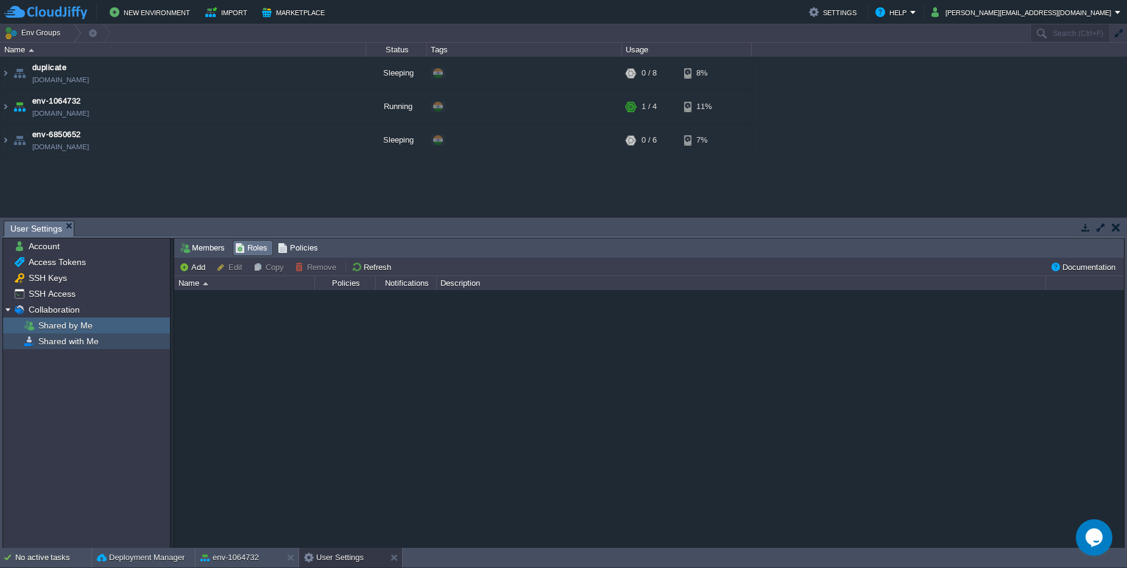
click at [94, 338] on span "Shared with Me" at bounding box center [68, 341] width 65 height 11
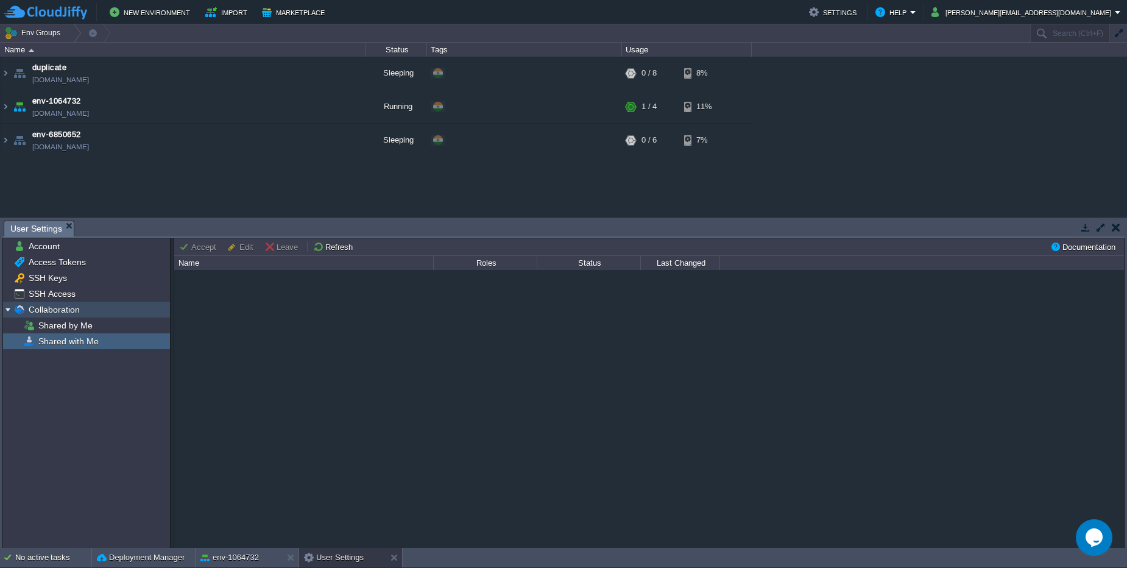
click at [68, 306] on span "Collaboration" at bounding box center [53, 309] width 55 height 11
click at [1121, 225] on td at bounding box center [1115, 227] width 15 height 15
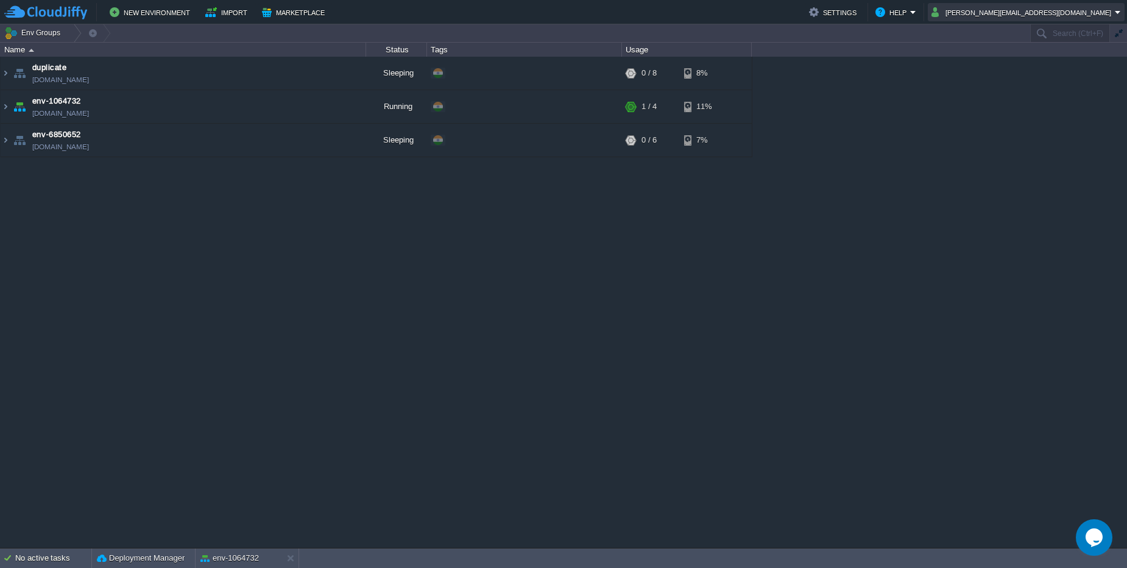
click at [1022, 17] on button "chaitanya.patil@leapswitch.com" at bounding box center [1023, 12] width 183 height 15
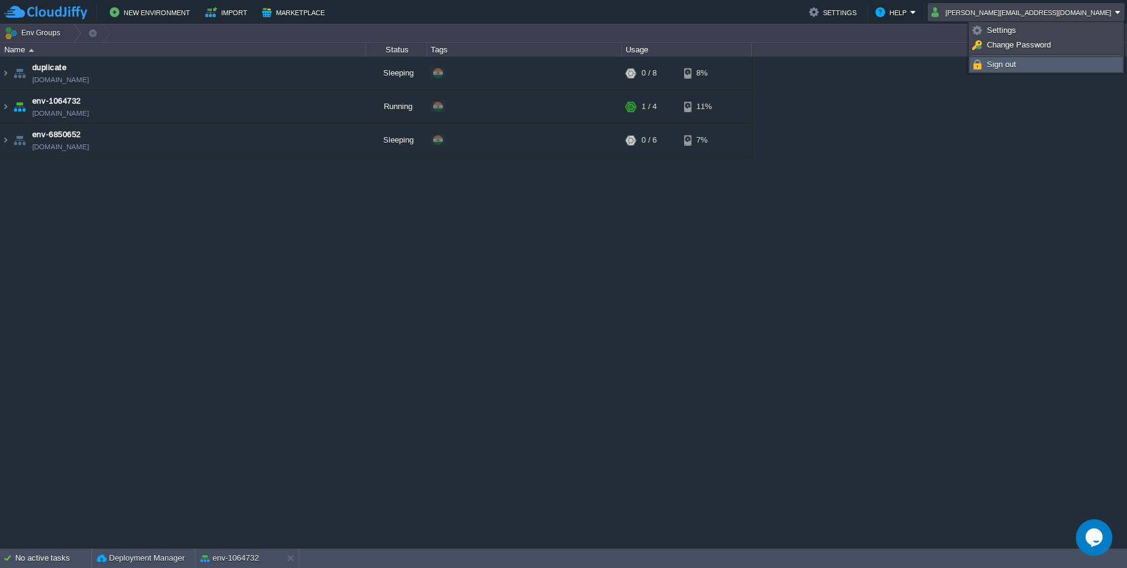
click at [1025, 68] on link "Sign out" at bounding box center [1047, 64] width 152 height 13
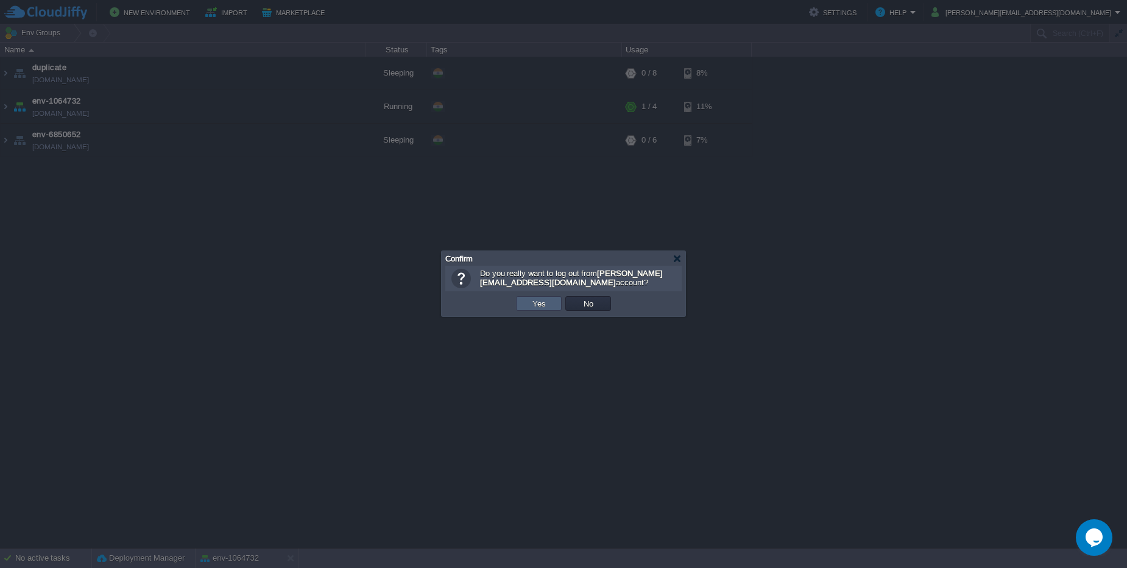
click at [559, 305] on td "Yes" at bounding box center [539, 303] width 46 height 15
